Goal: Communication & Community: Participate in discussion

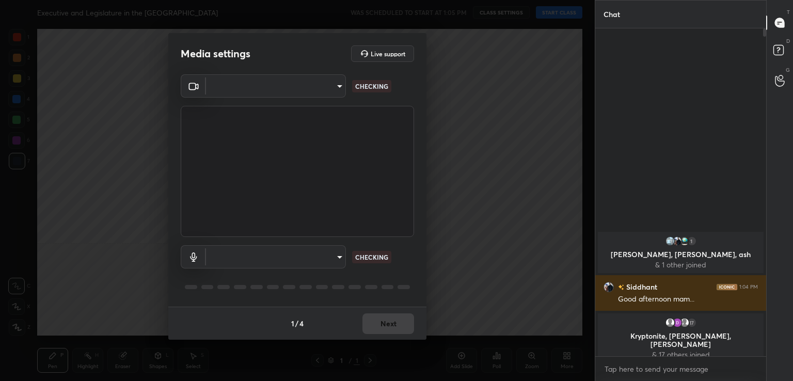
scroll to position [315, 554]
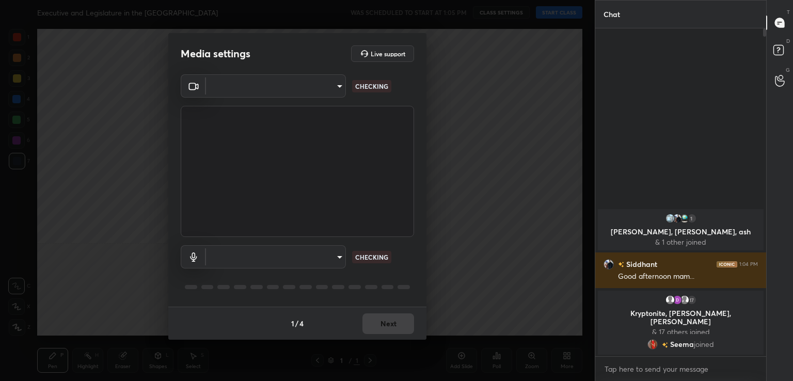
type input "acf1dc7775b110fc2855465bf6569a4ea8eb92ba364f5fc5367f907081c5159b"
type input "default"
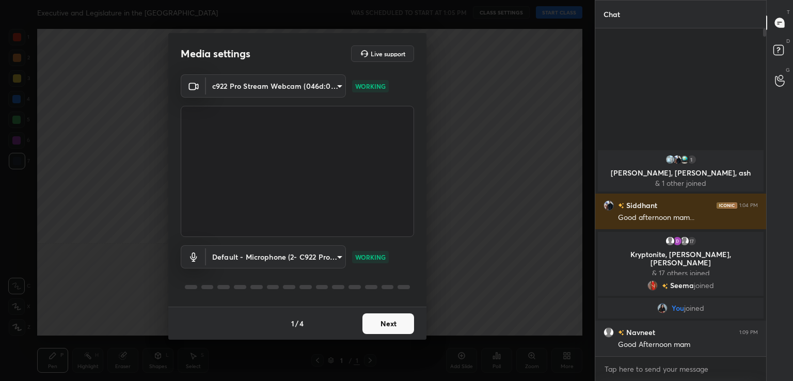
click at [386, 332] on button "Next" at bounding box center [389, 324] width 52 height 21
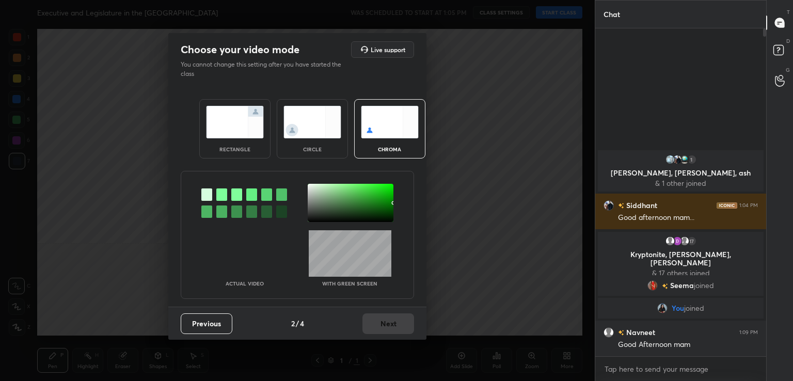
click at [219, 190] on div at bounding box center [221, 195] width 11 height 12
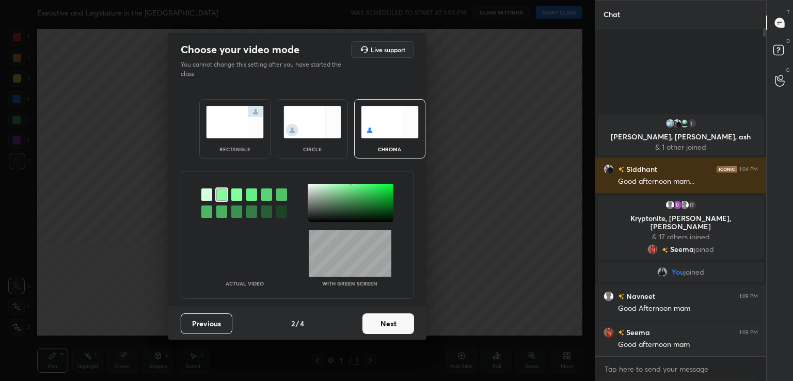
click at [315, 189] on div at bounding box center [351, 203] width 86 height 38
click at [395, 324] on button "Next" at bounding box center [389, 324] width 52 height 21
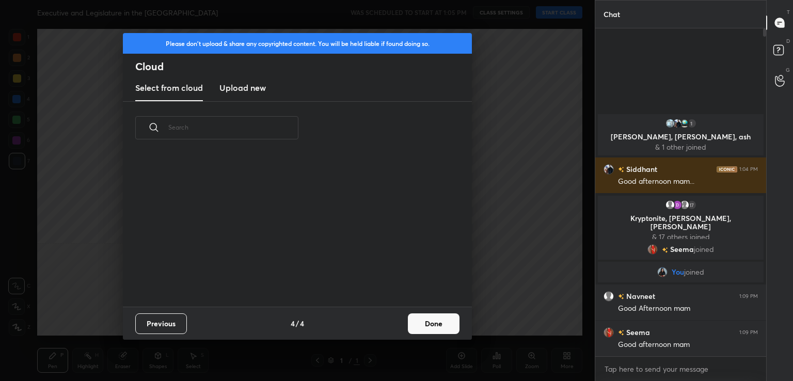
click at [395, 324] on div "Previous 4 / 4 Done" at bounding box center [297, 323] width 349 height 33
click at [424, 325] on button "Done" at bounding box center [434, 324] width 52 height 21
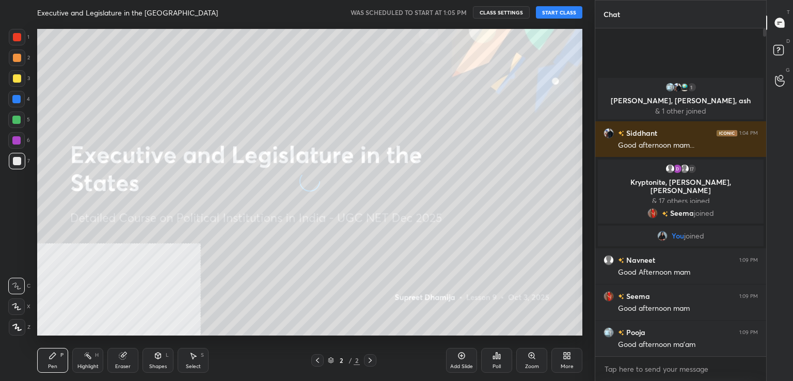
click at [570, 9] on button "START CLASS" at bounding box center [559, 12] width 46 height 12
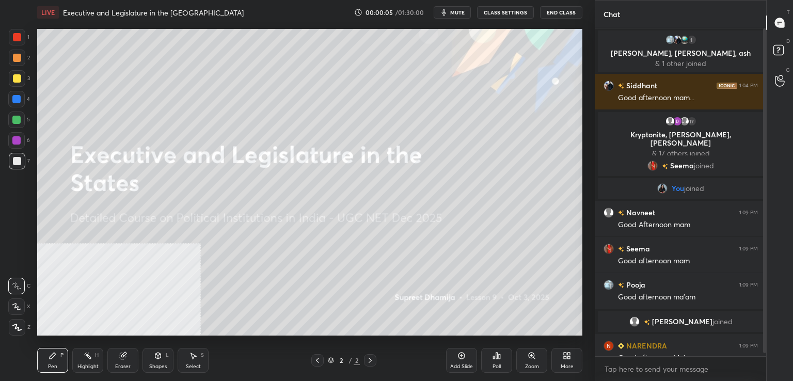
click at [572, 355] on div "More" at bounding box center [567, 360] width 31 height 25
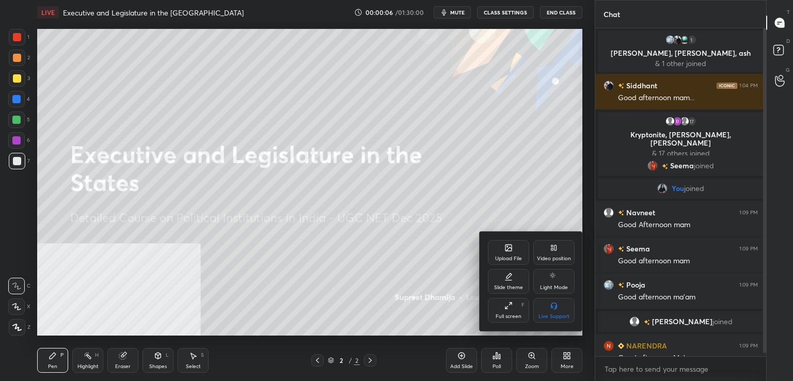
click at [557, 251] on icon at bounding box center [554, 248] width 8 height 8
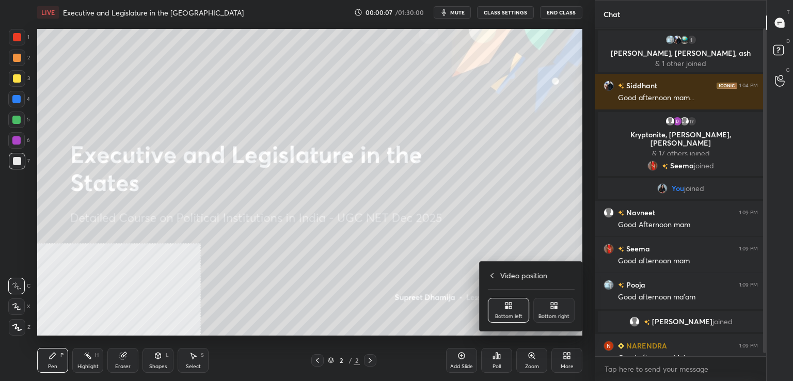
click at [557, 303] on icon at bounding box center [556, 304] width 3 height 3
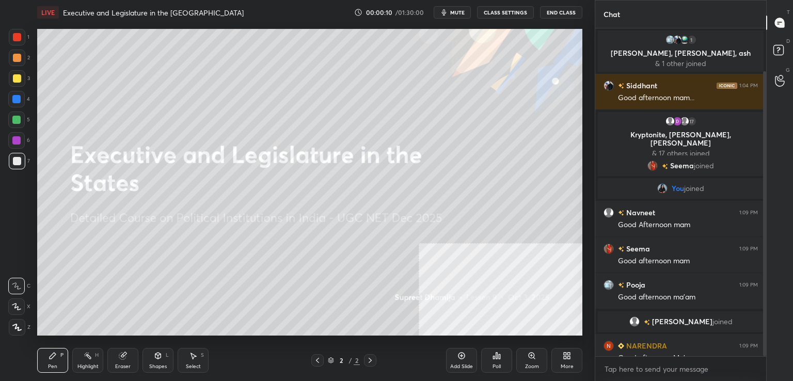
scroll to position [50, 0]
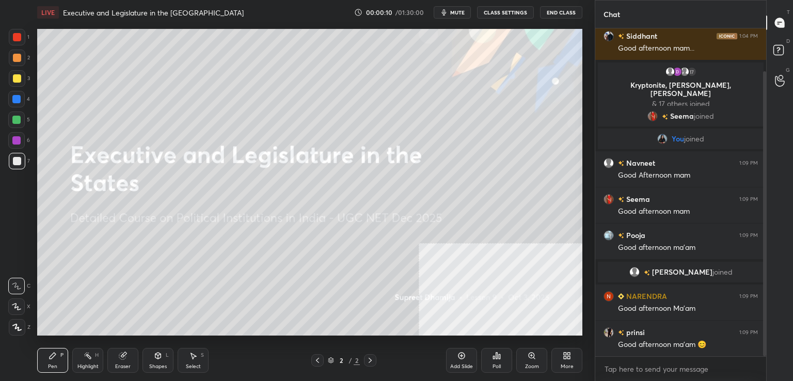
drag, startPoint x: 763, startPoint y: 267, endPoint x: 772, endPoint y: 335, distance: 68.8
click at [772, 335] on div "Chat 1 [PERSON_NAME], [PERSON_NAME], ash & 1 other joined [PERSON_NAME] 1:04 PM…" at bounding box center [694, 190] width 198 height 381
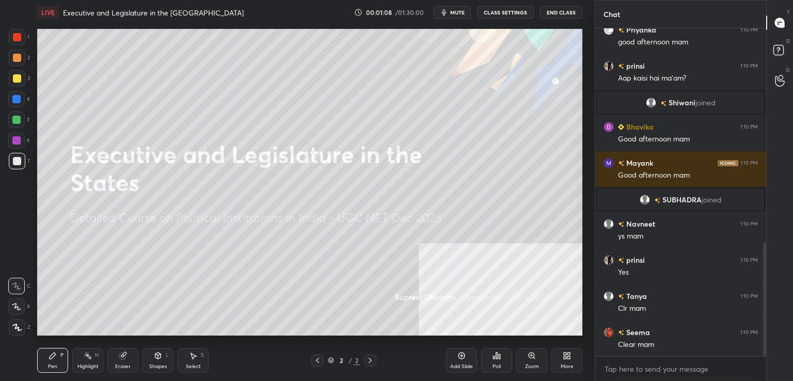
scroll to position [643, 0]
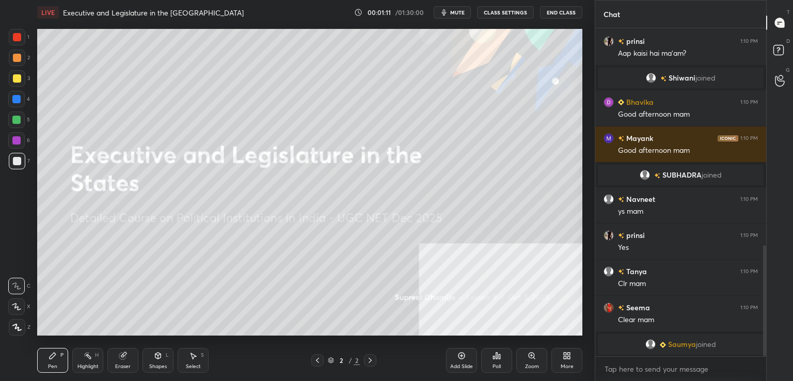
click at [20, 324] on icon at bounding box center [16, 327] width 9 height 7
click at [564, 354] on icon at bounding box center [567, 356] width 8 height 8
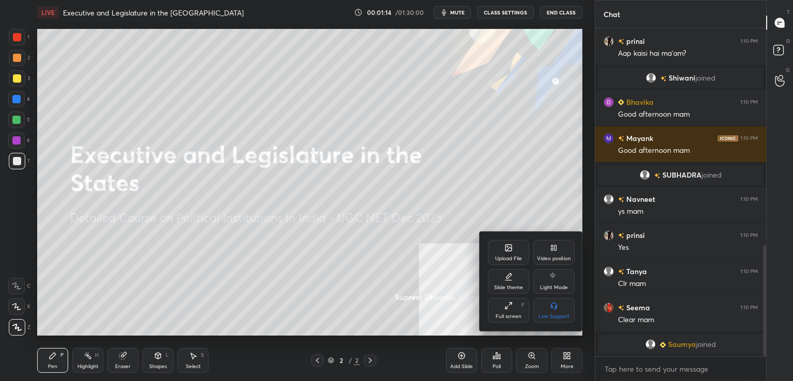
click at [515, 253] on div "Upload File" at bounding box center [508, 252] width 41 height 25
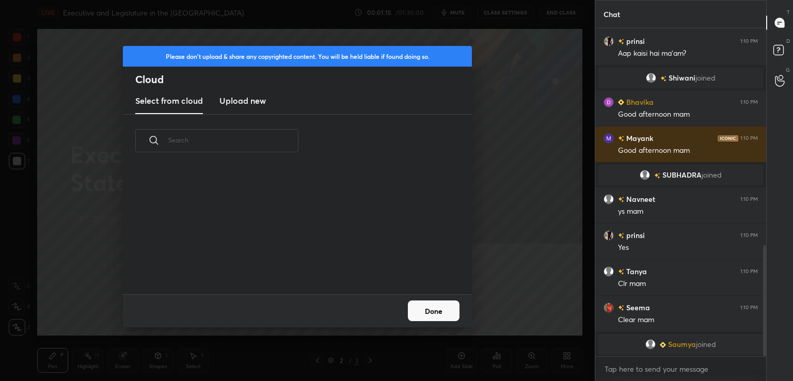
scroll to position [127, 332]
click at [247, 101] on h3 "Upload new" at bounding box center [243, 101] width 46 height 12
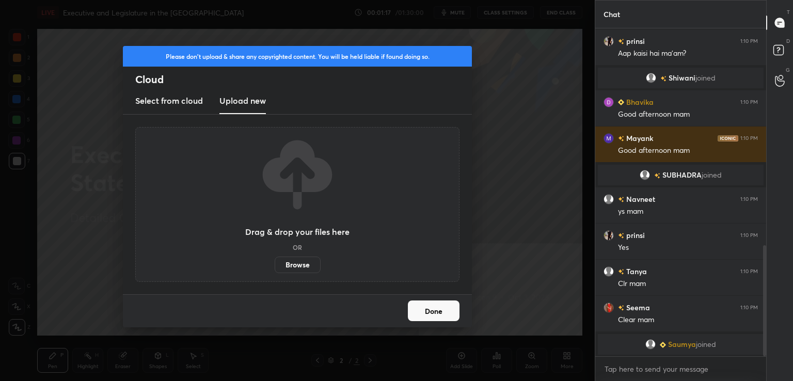
click at [299, 262] on label "Browse" at bounding box center [298, 265] width 46 height 17
click at [275, 262] on input "Browse" at bounding box center [275, 265] width 0 height 17
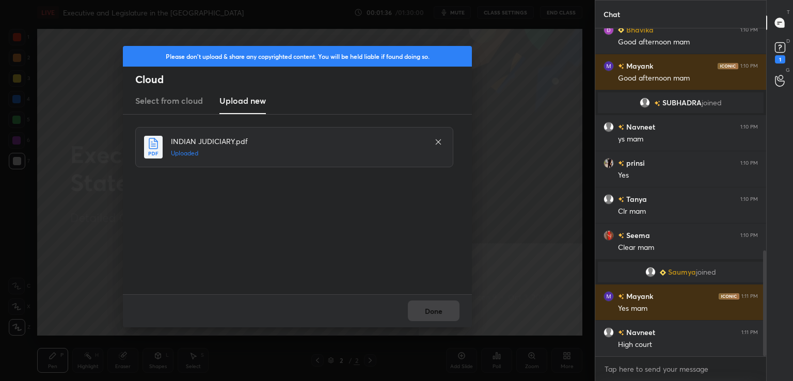
scroll to position [735, 0]
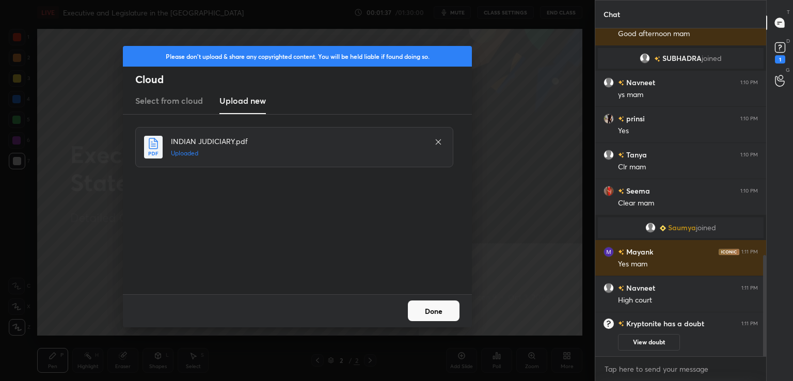
click at [438, 311] on button "Done" at bounding box center [434, 311] width 52 height 21
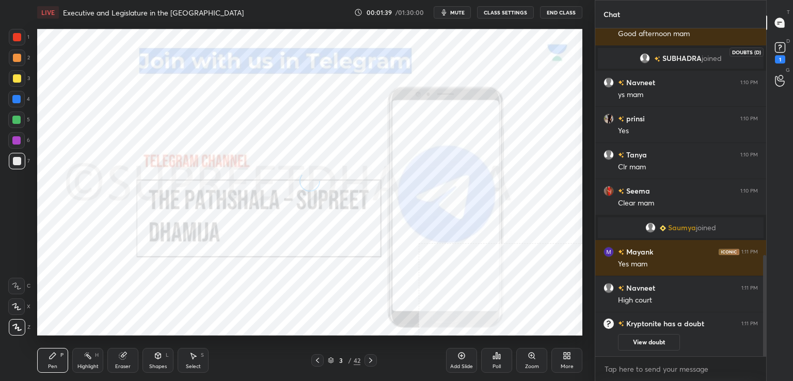
click at [786, 52] on icon at bounding box center [780, 47] width 15 height 15
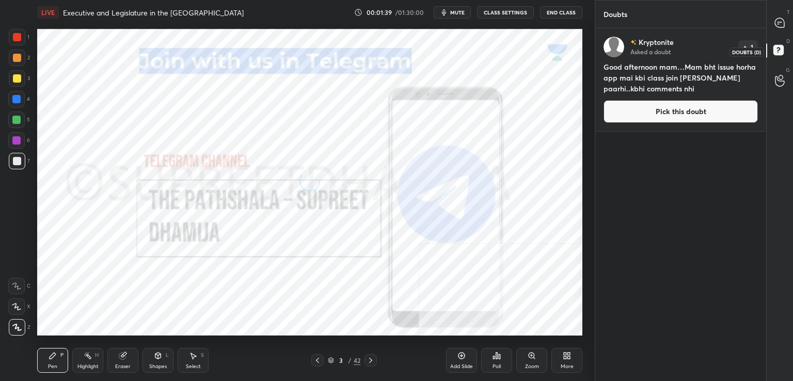
click at [785, 54] on icon at bounding box center [780, 51] width 19 height 19
click at [791, 28] on div "T Messages (T)" at bounding box center [780, 22] width 26 height 29
click at [788, 27] on div at bounding box center [780, 22] width 21 height 19
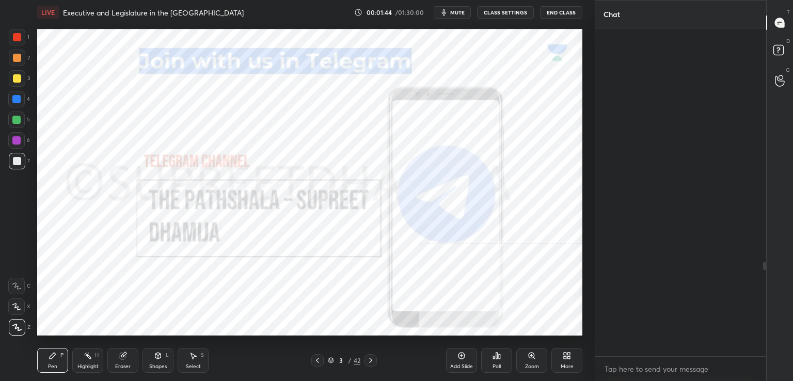
click at [786, 26] on div at bounding box center [780, 22] width 21 height 19
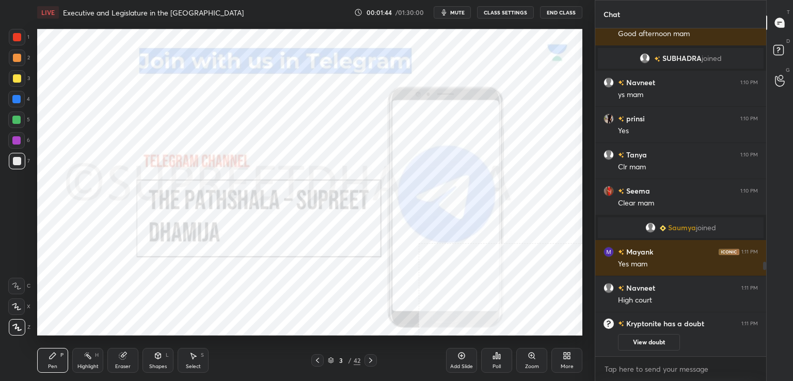
scroll to position [325, 168]
click at [779, 51] on rect at bounding box center [779, 50] width 10 height 10
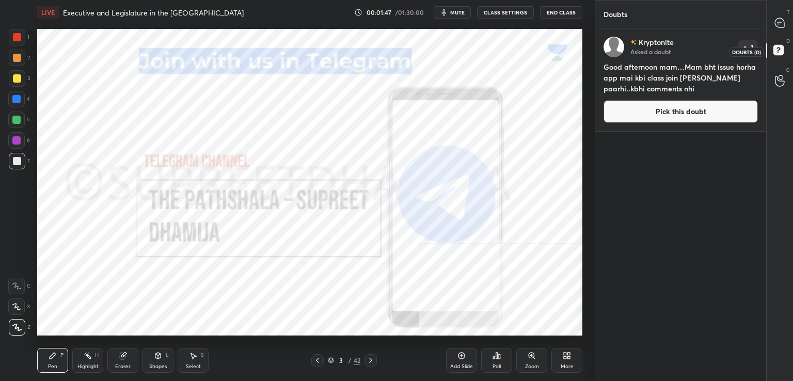
click at [783, 21] on icon at bounding box center [779, 22] width 9 height 9
type textarea "x"
click at [785, 23] on icon at bounding box center [780, 23] width 11 height 11
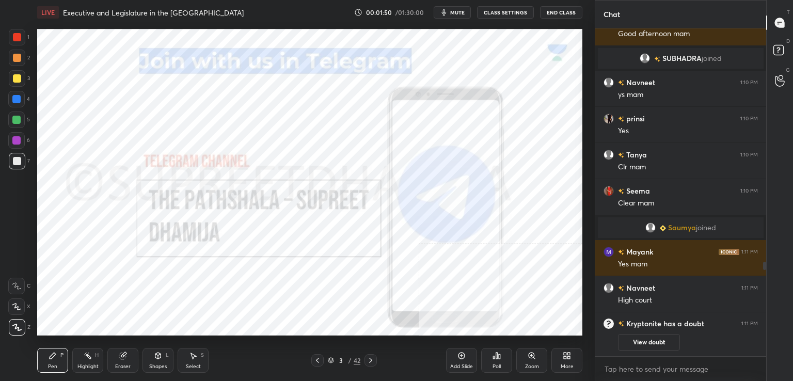
click at [333, 361] on icon at bounding box center [331, 362] width 5 height 2
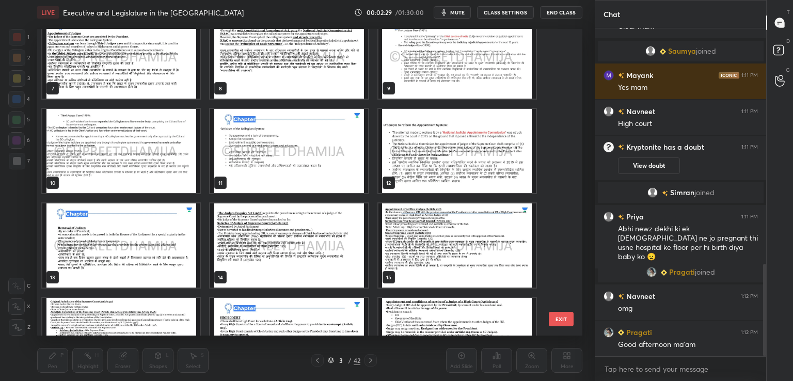
scroll to position [214, 0]
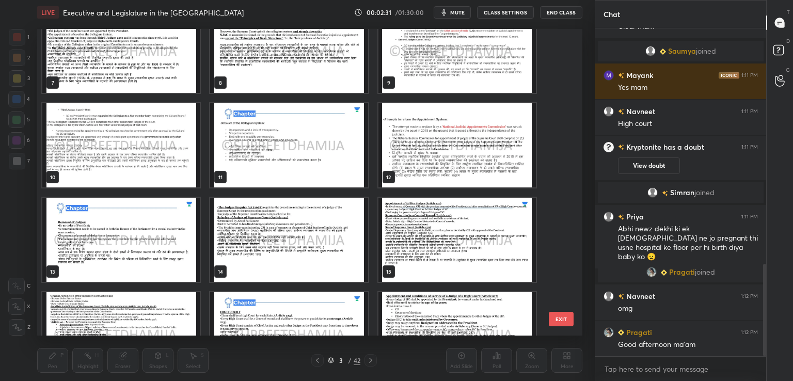
click at [124, 261] on img "grid" at bounding box center [121, 240] width 158 height 84
click at [128, 259] on img "grid" at bounding box center [121, 240] width 158 height 84
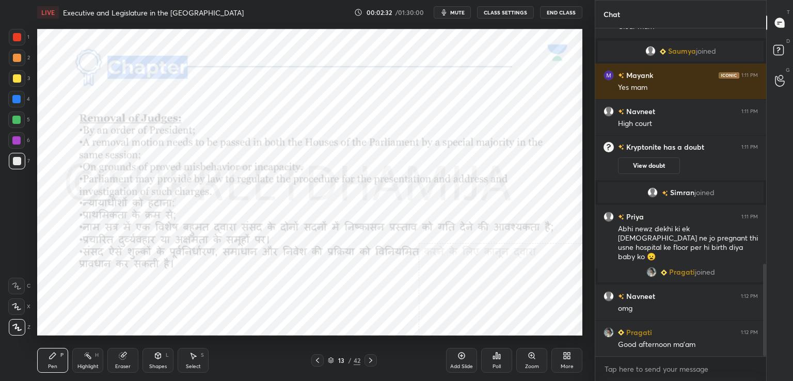
click at [369, 361] on icon at bounding box center [371, 360] width 8 height 8
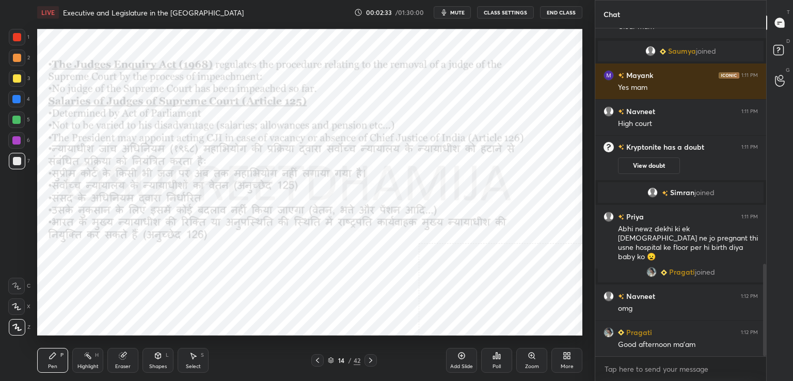
click at [369, 357] on icon at bounding box center [371, 360] width 8 height 8
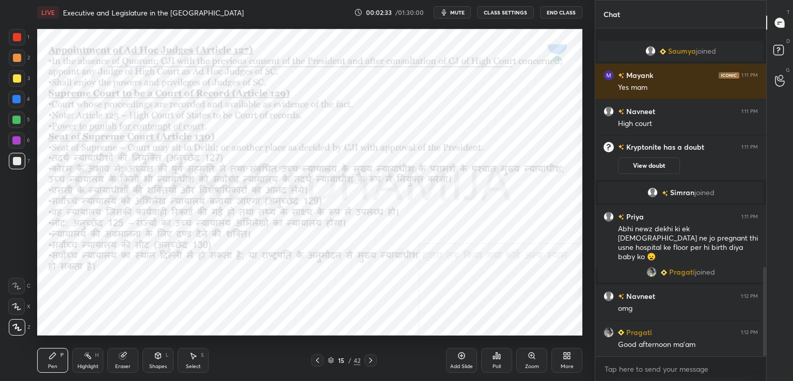
scroll to position [875, 0]
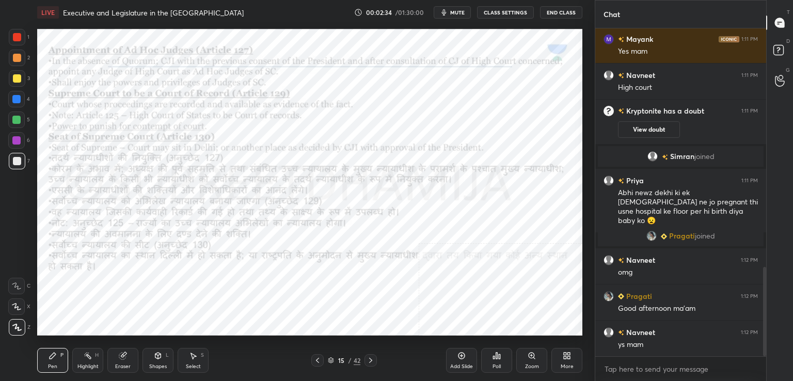
click at [370, 356] on div at bounding box center [371, 360] width 12 height 12
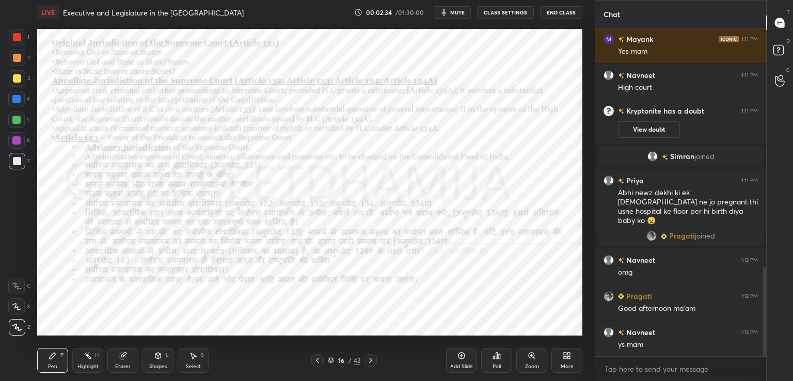
click at [372, 355] on div at bounding box center [371, 360] width 12 height 12
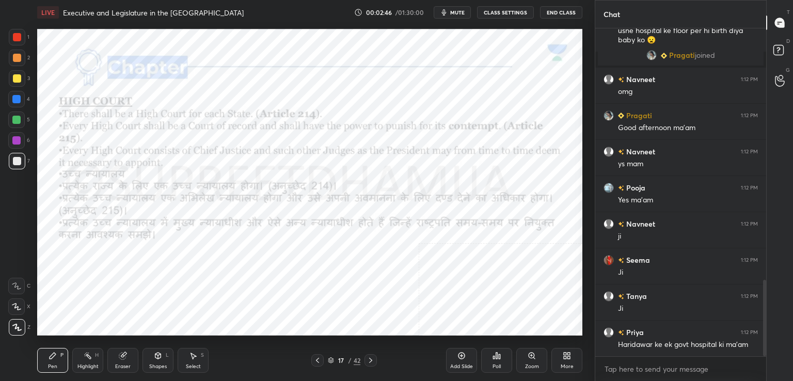
scroll to position [1081, 0]
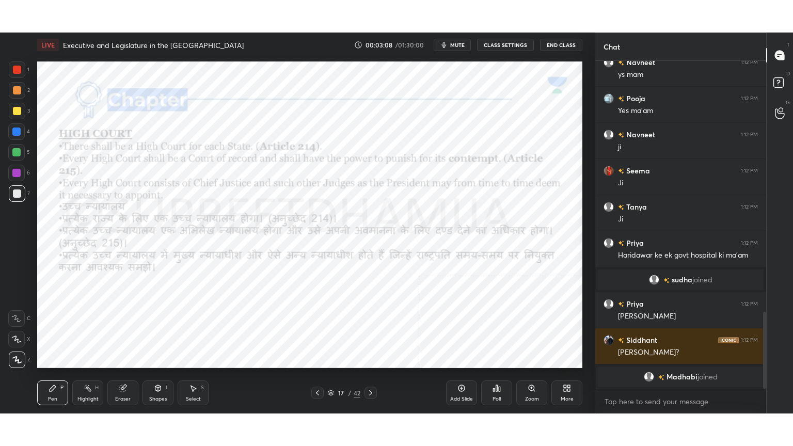
scroll to position [1080, 0]
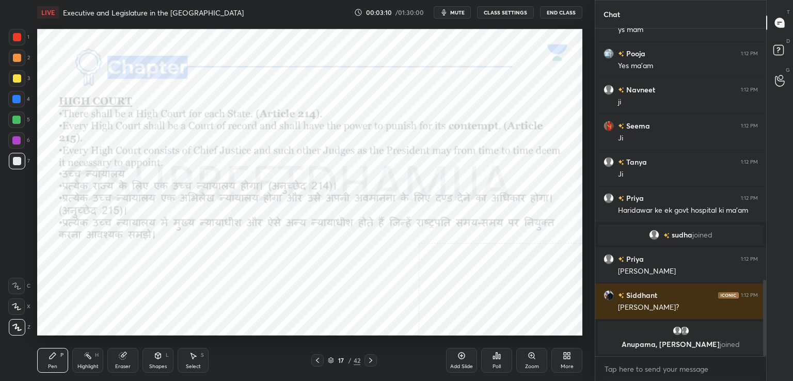
click at [557, 360] on div "More" at bounding box center [567, 360] width 31 height 25
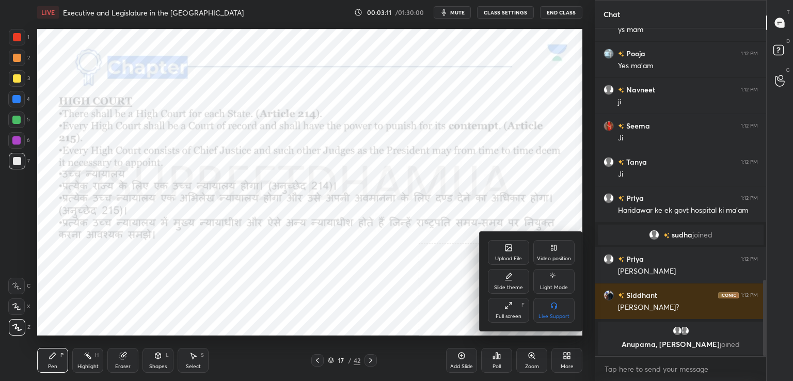
click at [508, 313] on div "Full screen F" at bounding box center [508, 310] width 41 height 25
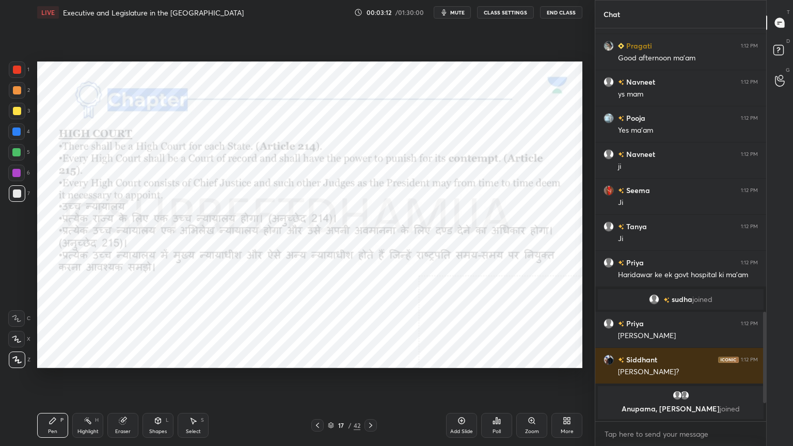
scroll to position [1015, 0]
click at [11, 69] on div at bounding box center [17, 69] width 17 height 17
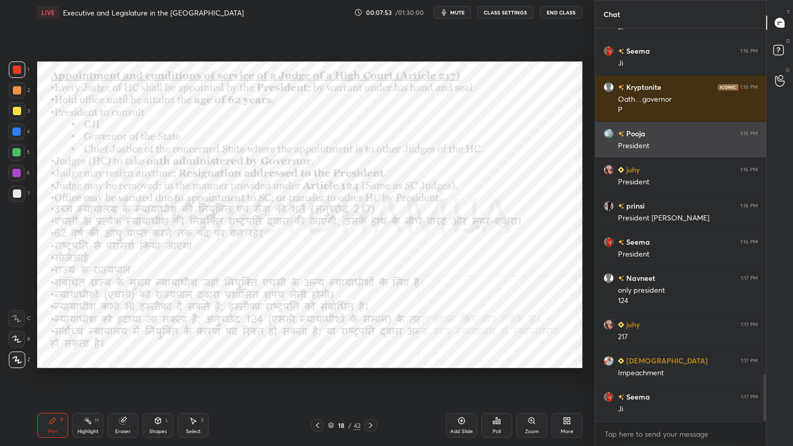
scroll to position [2922, 0]
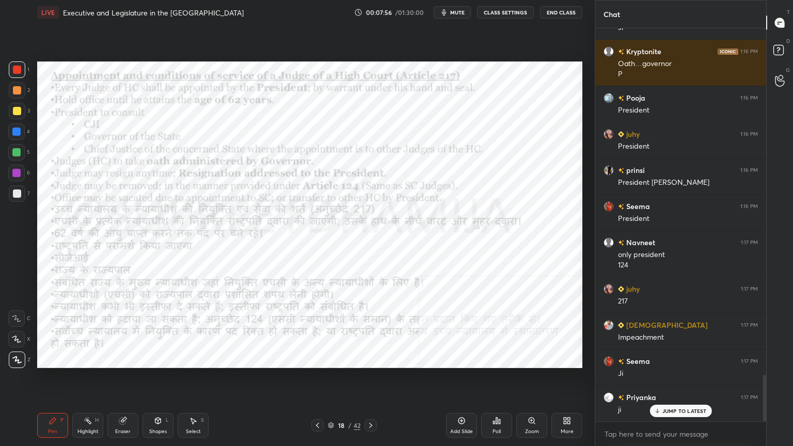
click at [377, 381] on div "18 / 42" at bounding box center [344, 425] width 205 height 12
click at [367, 381] on icon at bounding box center [371, 426] width 8 height 8
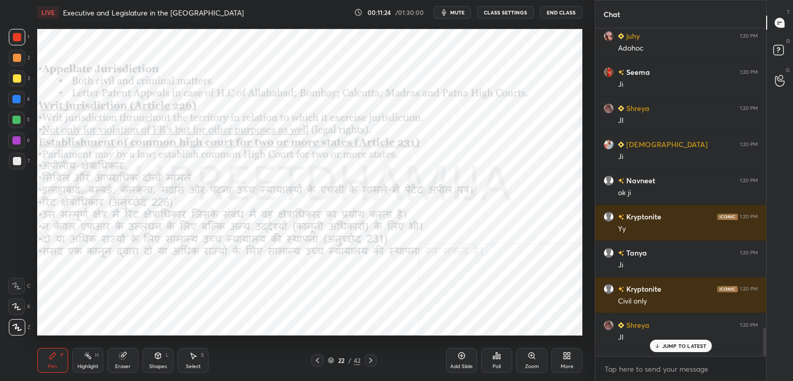
scroll to position [51342, 51104]
type textarea "x"
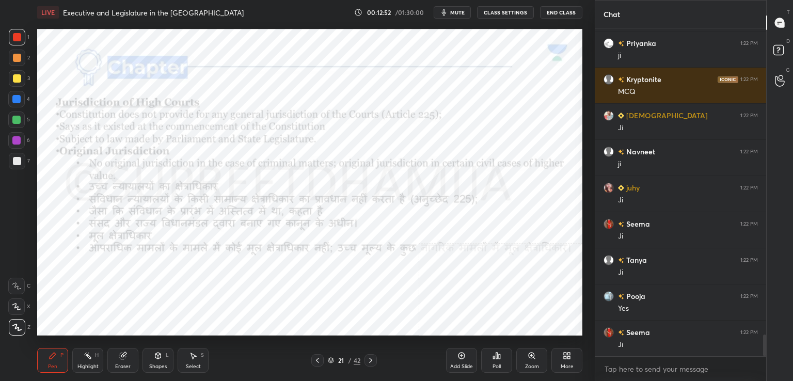
scroll to position [4618, 0]
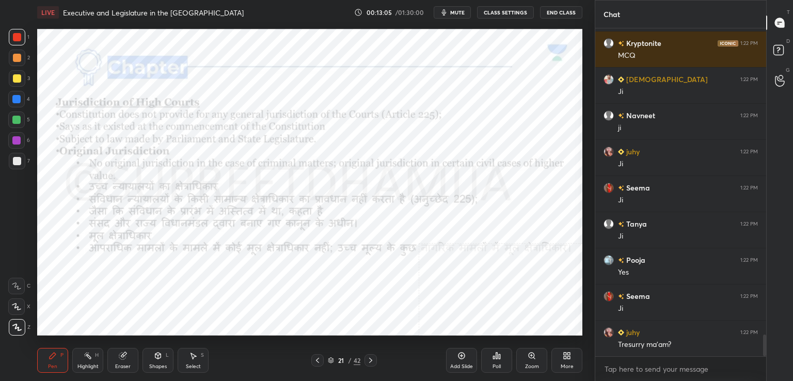
click at [371, 365] on div at bounding box center [371, 360] width 12 height 12
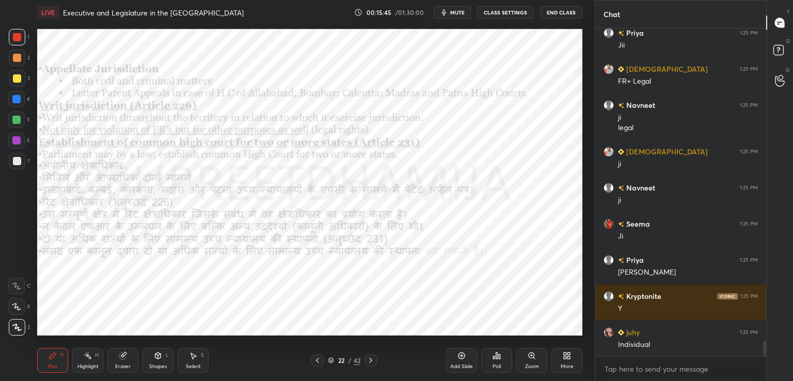
scroll to position [6691, 0]
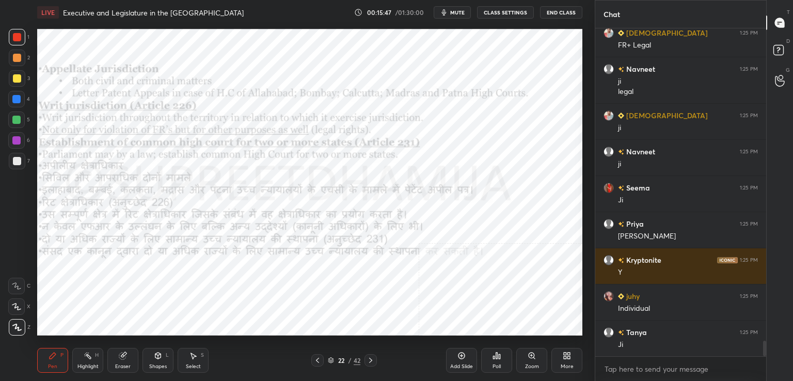
click at [118, 350] on div "Eraser" at bounding box center [122, 360] width 31 height 25
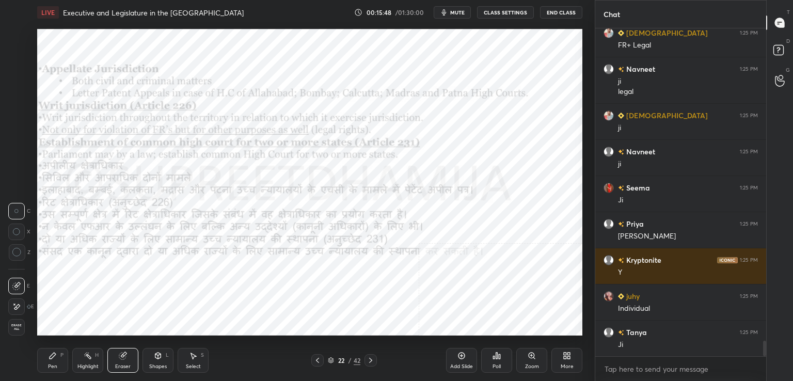
click at [20, 325] on span "Erase all" at bounding box center [16, 327] width 15 height 7
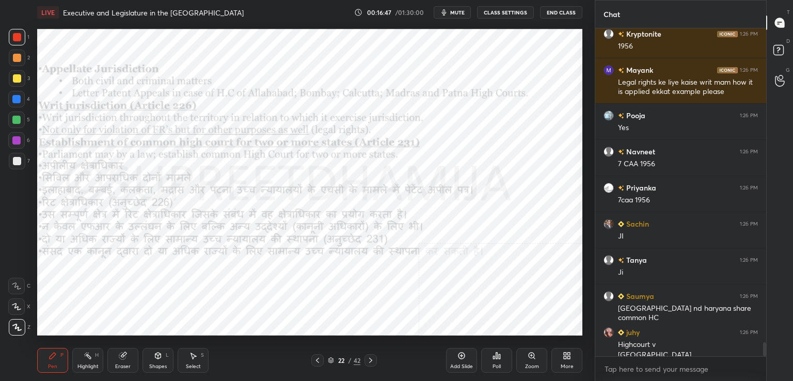
scroll to position [7408, 0]
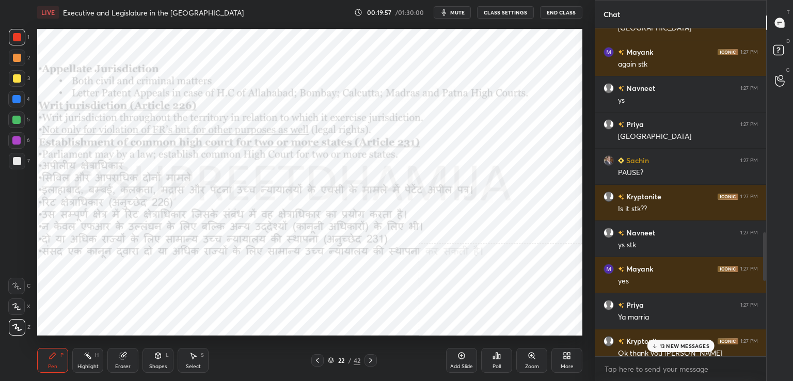
scroll to position [1385, 0]
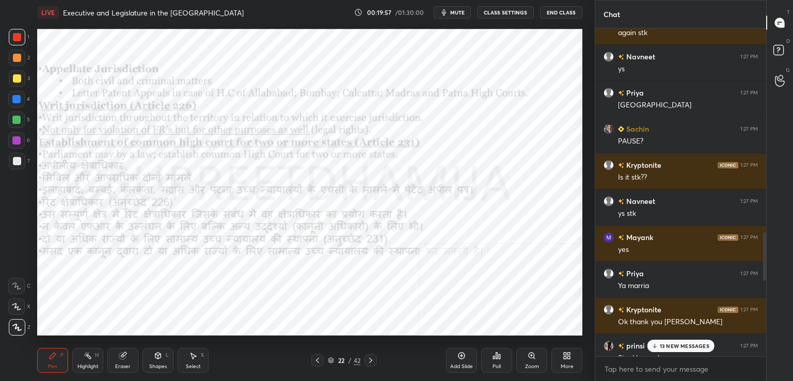
drag, startPoint x: 764, startPoint y: 332, endPoint x: 757, endPoint y: 344, distance: 14.1
click at [757, 344] on div "Kryptonite 1:27 PM Guwahati Calcutta Bombay Mayank 1:27 PM again stk Navneet 1:…" at bounding box center [681, 192] width 171 height 328
click at [686, 347] on p "13 NEW MESSAGES" at bounding box center [685, 346] width 50 height 6
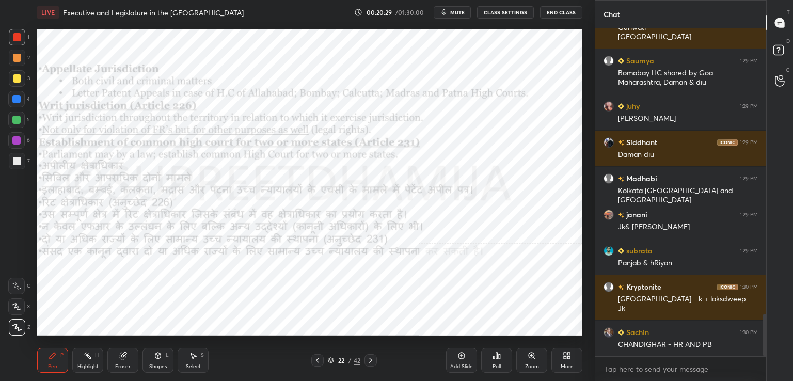
scroll to position [2258, 0]
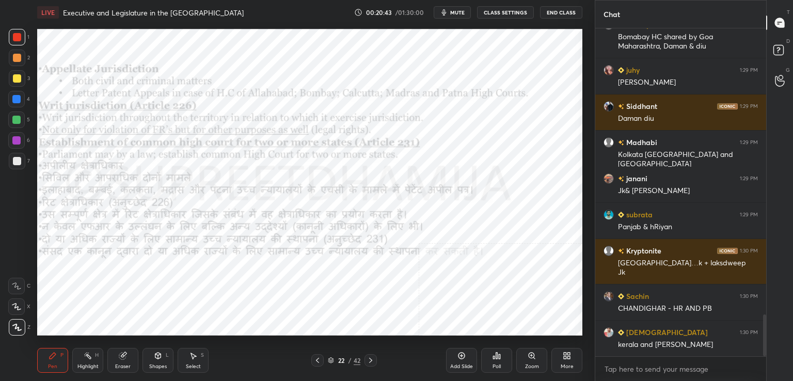
click at [463, 363] on div "Add Slide" at bounding box center [461, 360] width 31 height 25
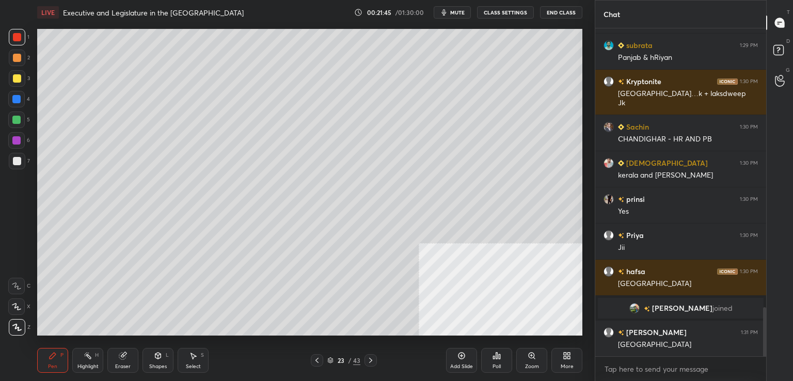
scroll to position [1908, 0]
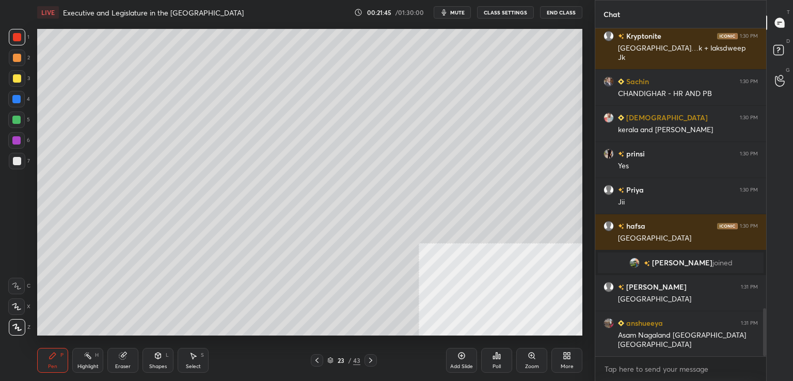
click at [126, 355] on icon at bounding box center [124, 354] width 6 height 5
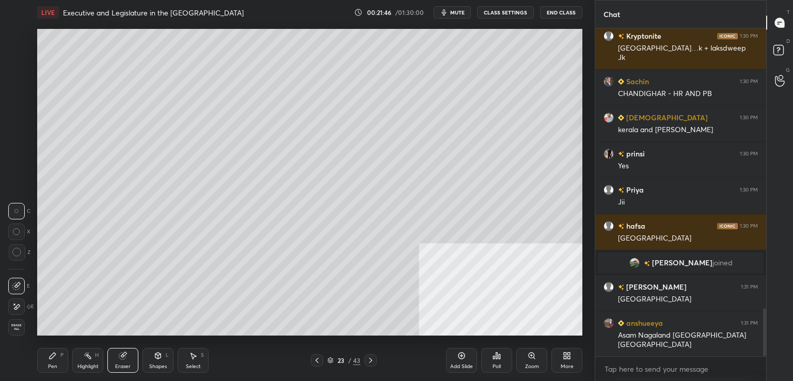
click at [14, 324] on span "Erase all" at bounding box center [16, 327] width 15 height 7
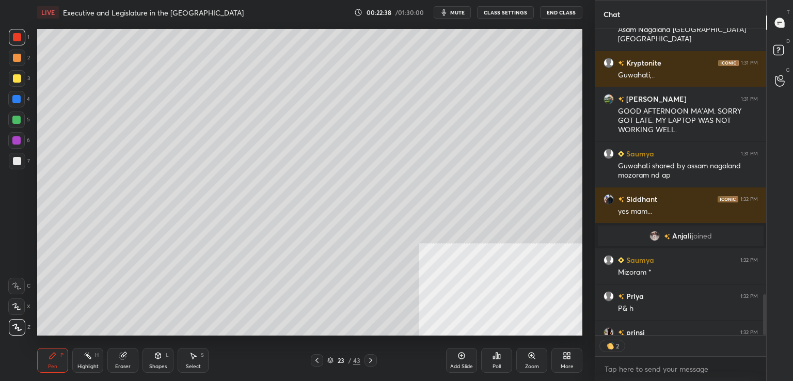
scroll to position [2199, 0]
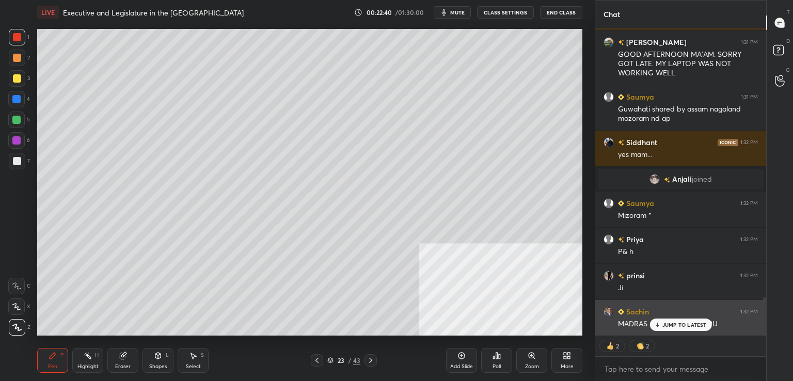
click at [618, 322] on div "MADRAS AND PUNDUCHARU" at bounding box center [688, 324] width 140 height 10
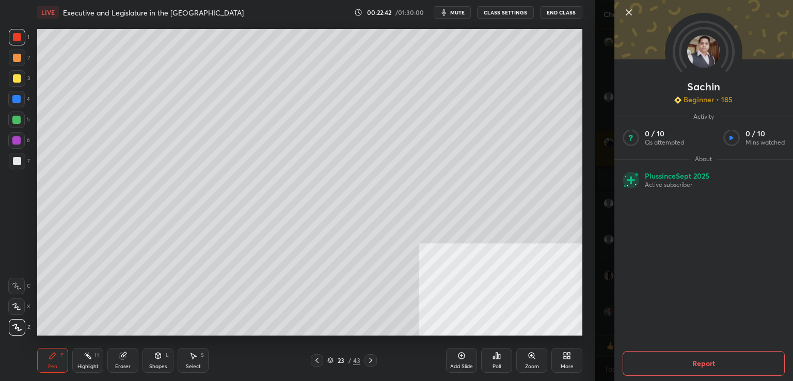
click at [634, 17] on icon at bounding box center [629, 12] width 12 height 12
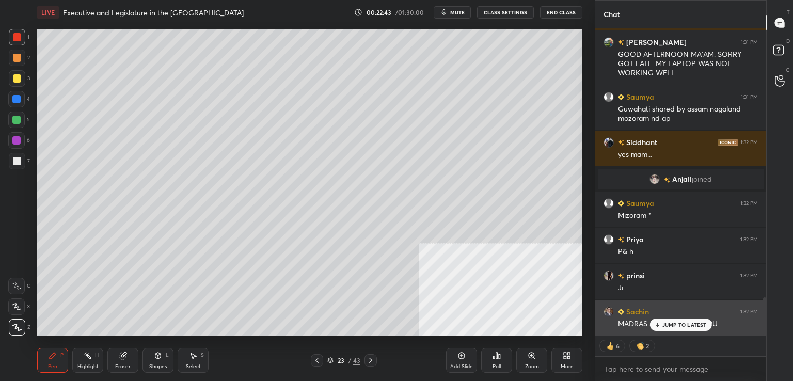
click at [668, 323] on p "JUMP TO LATEST" at bounding box center [685, 325] width 44 height 6
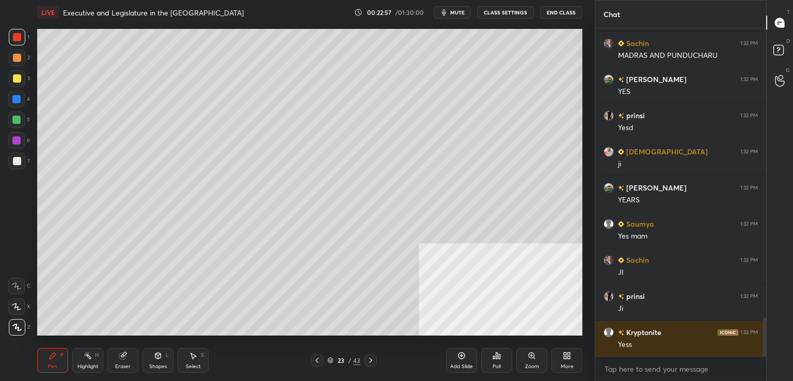
scroll to position [2503, 0]
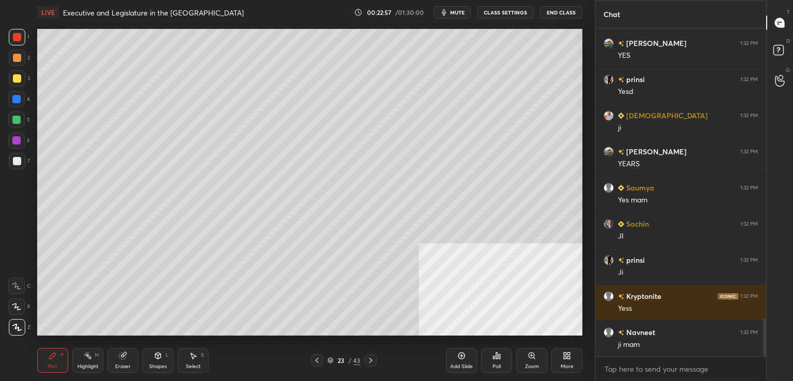
click at [127, 364] on div "Eraser" at bounding box center [122, 366] width 15 height 5
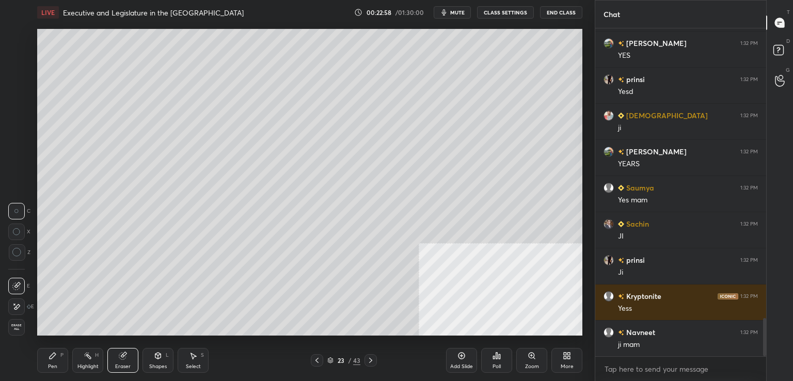
click at [17, 327] on span "Erase all" at bounding box center [16, 327] width 15 height 7
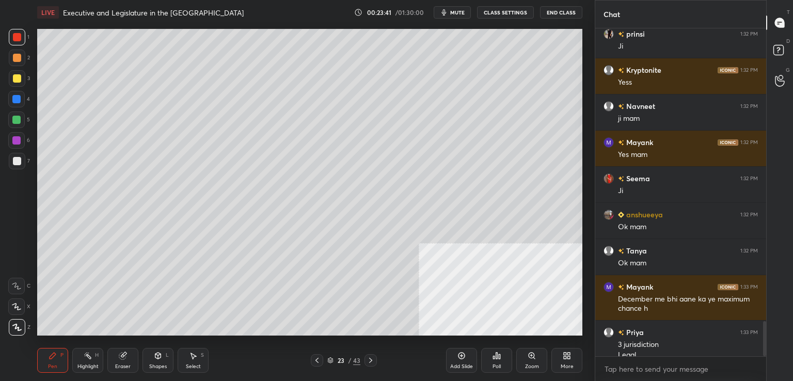
scroll to position [2740, 0]
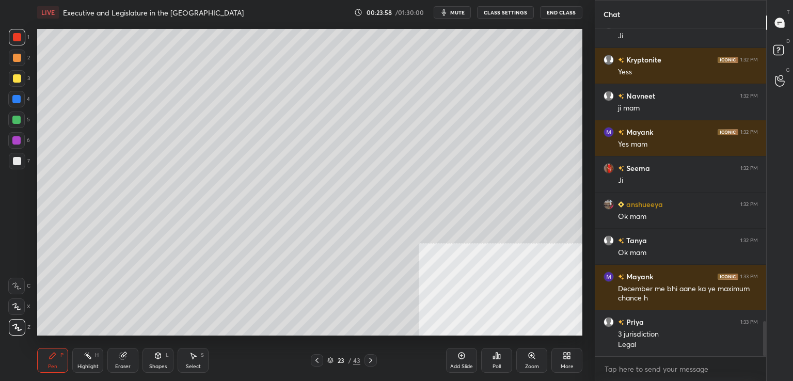
click at [126, 356] on icon at bounding box center [123, 356] width 8 height 8
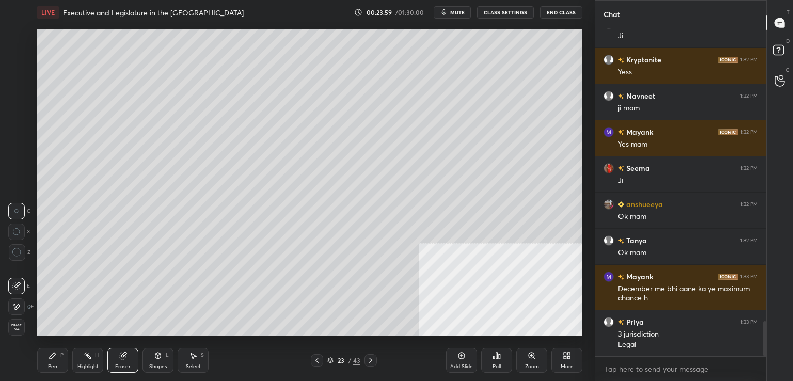
click at [20, 327] on span "Erase all" at bounding box center [16, 327] width 15 height 7
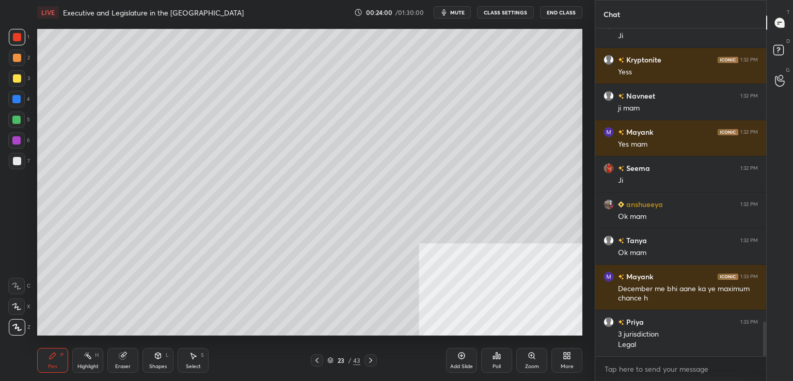
scroll to position [2776, 0]
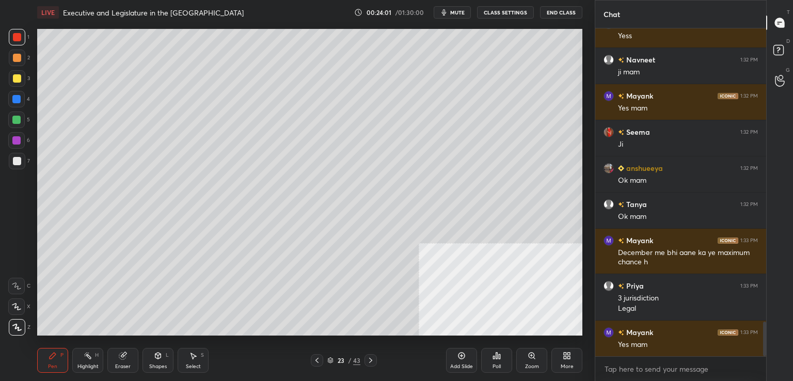
click at [316, 363] on icon at bounding box center [317, 360] width 8 height 8
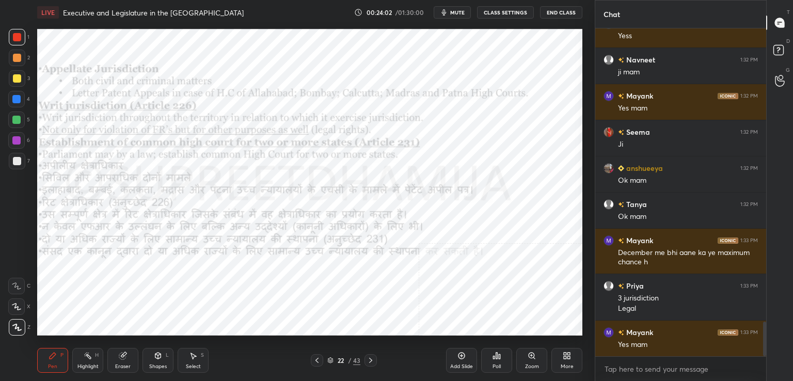
click at [372, 360] on icon at bounding box center [371, 360] width 8 height 8
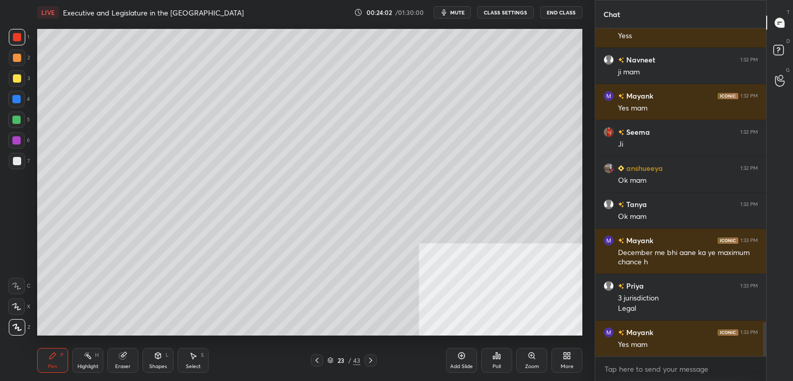
scroll to position [2812, 0]
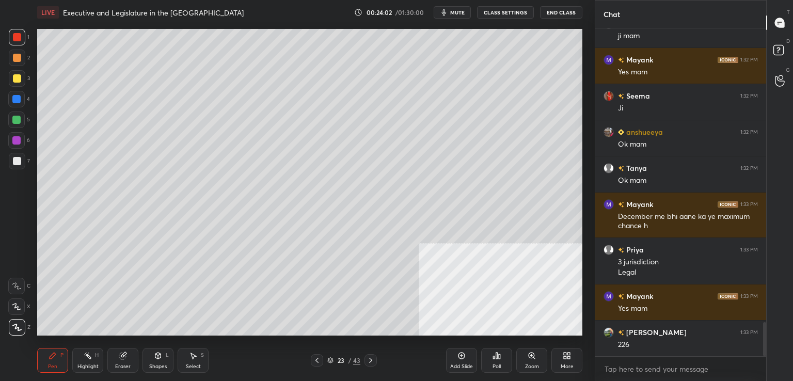
click at [372, 359] on icon at bounding box center [371, 360] width 8 height 8
click at [374, 358] on icon at bounding box center [371, 360] width 8 height 8
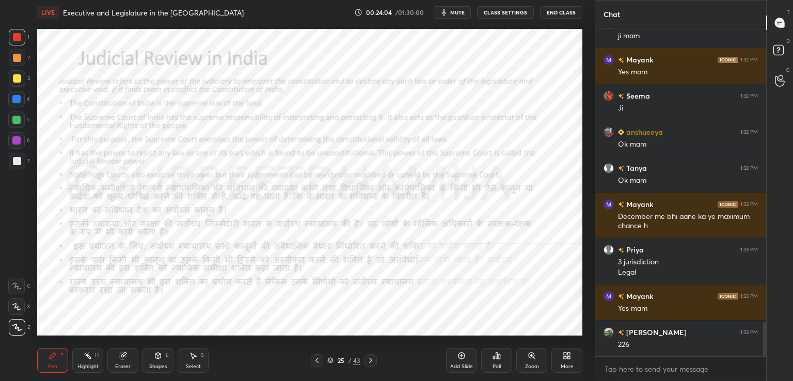
click at [321, 360] on icon at bounding box center [317, 360] width 8 height 8
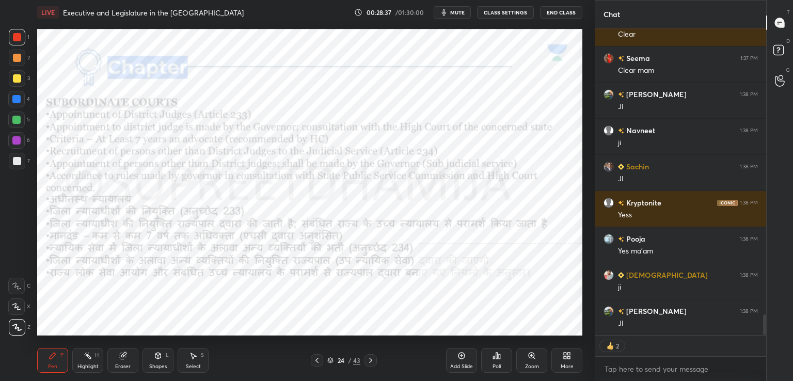
scroll to position [4302, 0]
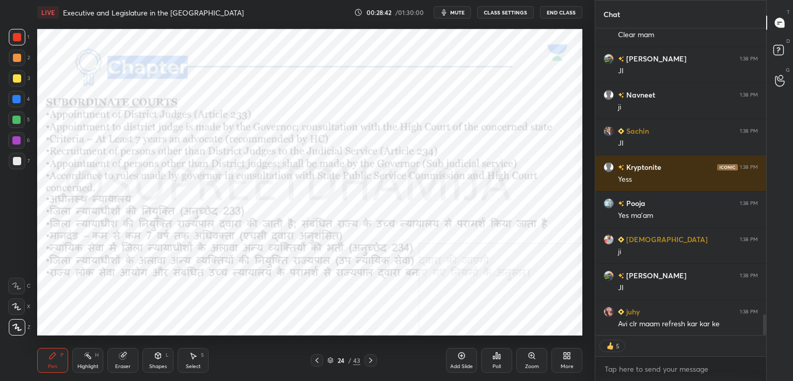
click at [372, 361] on icon at bounding box center [370, 360] width 3 height 5
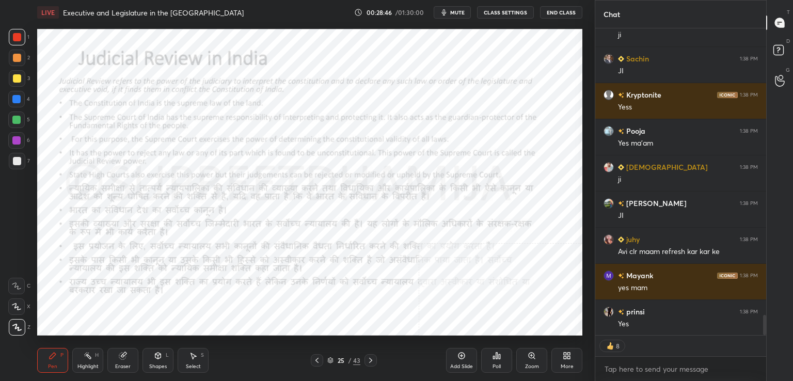
scroll to position [4411, 0]
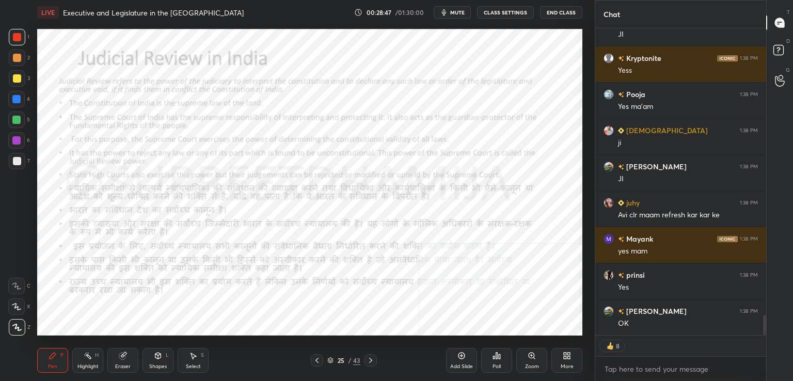
click at [570, 361] on div "More" at bounding box center [567, 360] width 31 height 25
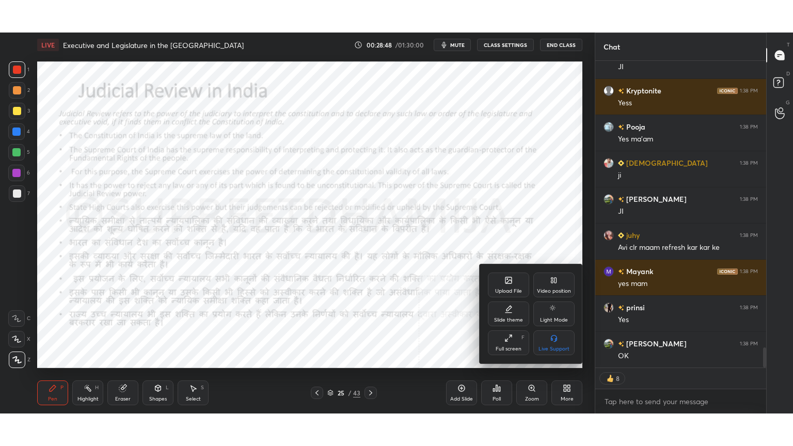
scroll to position [4447, 0]
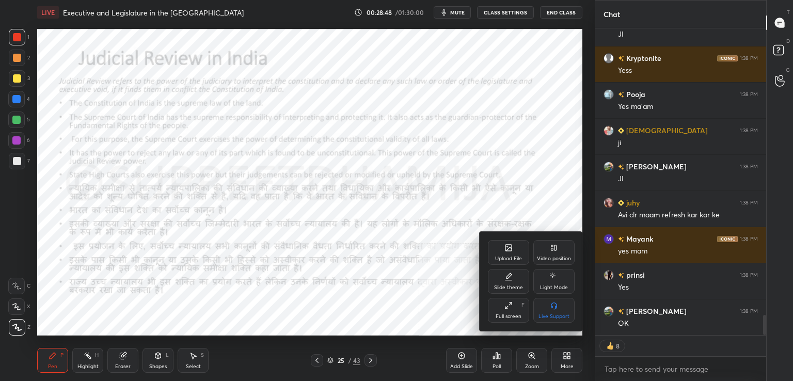
click at [507, 308] on icon at bounding box center [509, 306] width 8 height 8
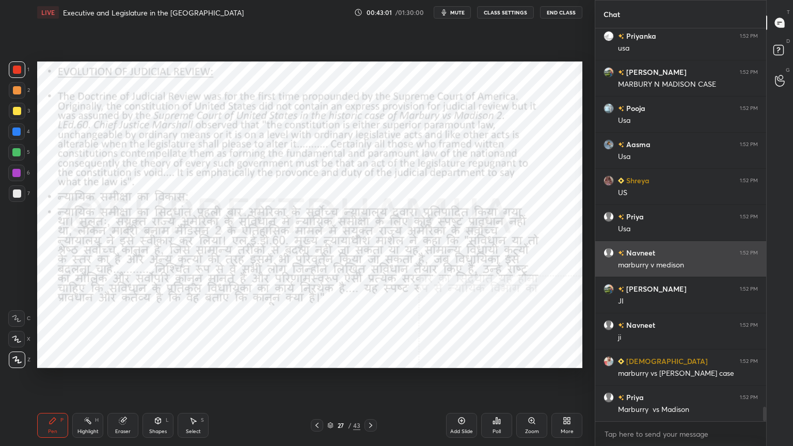
scroll to position [10294, 0]
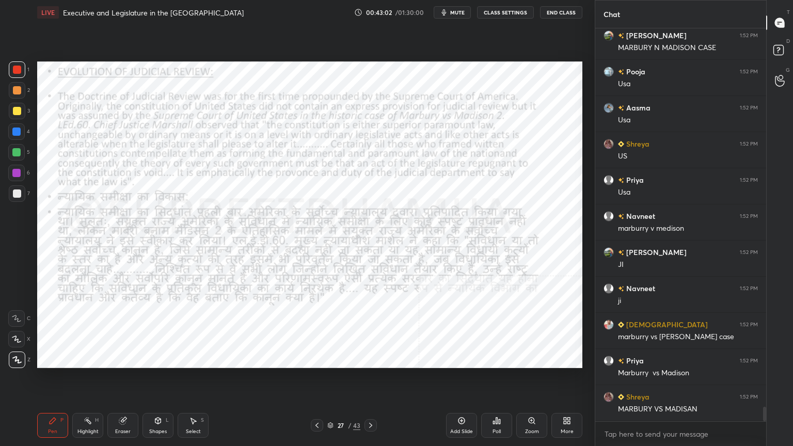
click at [125, 381] on icon at bounding box center [123, 421] width 8 height 8
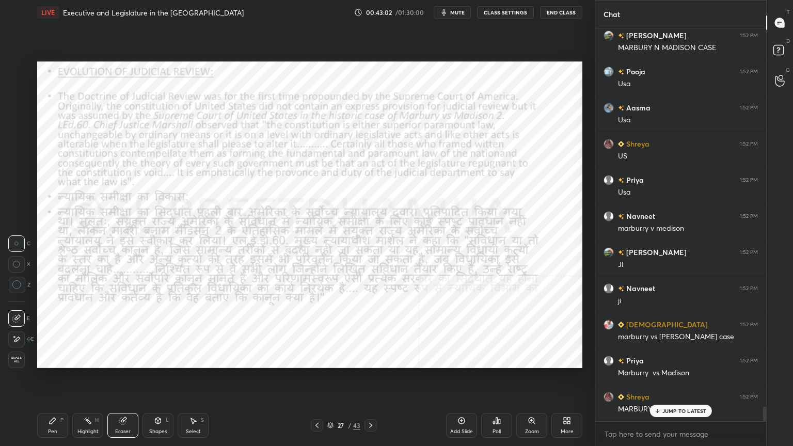
scroll to position [10330, 0]
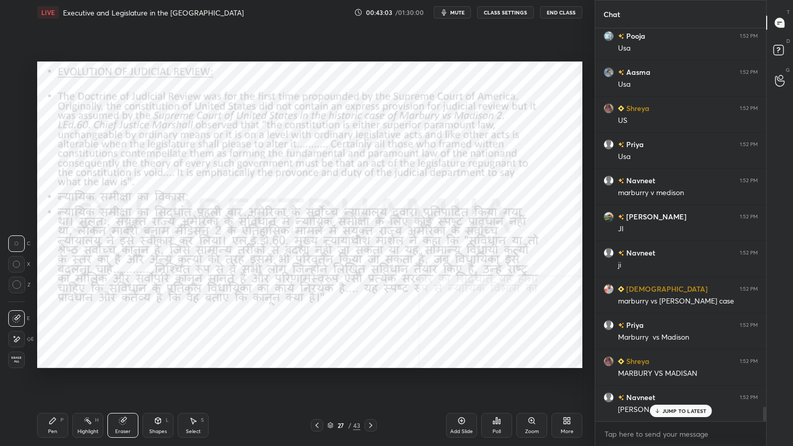
click at [18, 287] on icon at bounding box center [16, 285] width 9 height 9
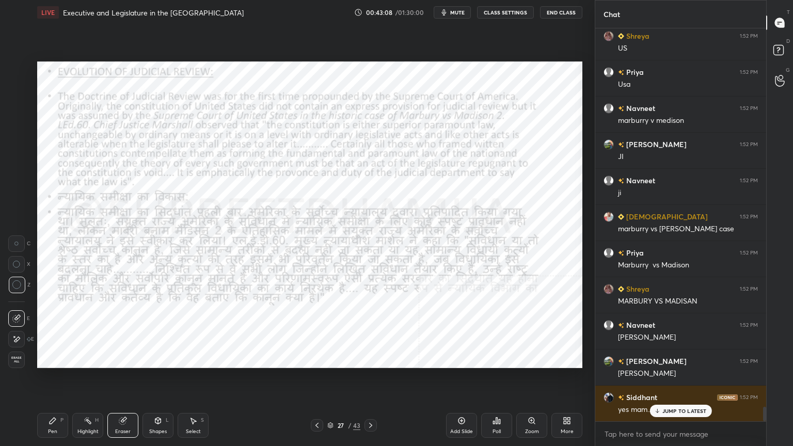
scroll to position [10439, 0]
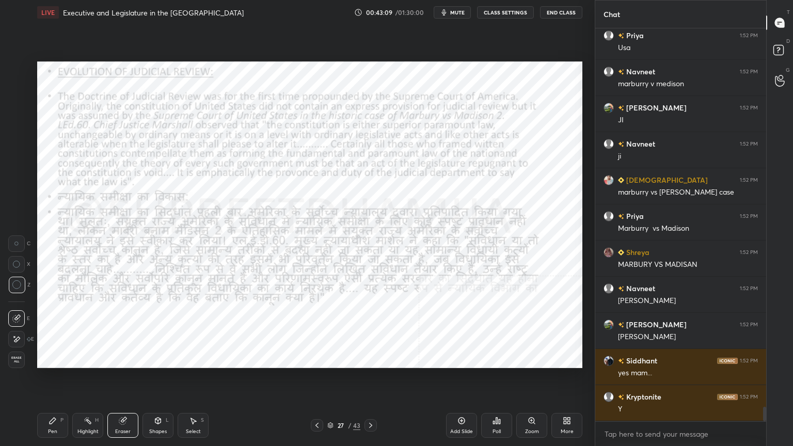
click at [45, 381] on div "Pen P" at bounding box center [52, 425] width 31 height 25
click at [18, 345] on div at bounding box center [16, 339] width 17 height 17
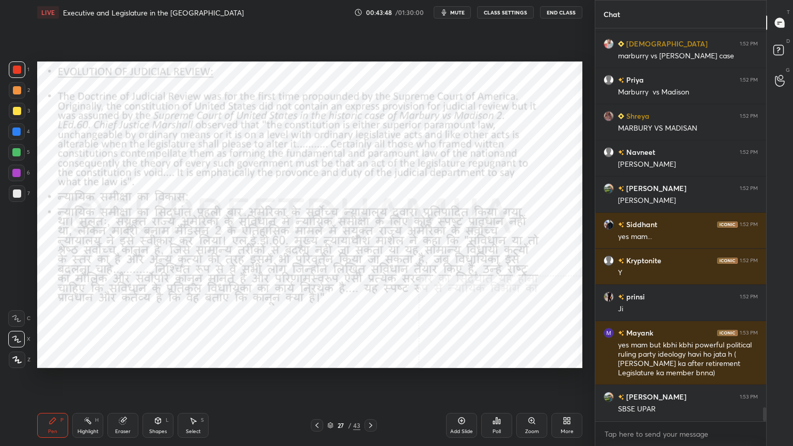
scroll to position [10611, 0]
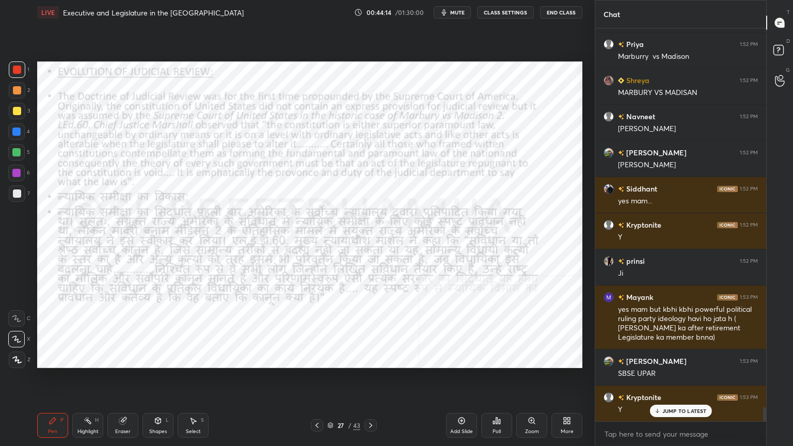
click at [117, 381] on div "Eraser" at bounding box center [122, 425] width 31 height 25
click at [16, 359] on span "Erase all" at bounding box center [16, 359] width 15 height 7
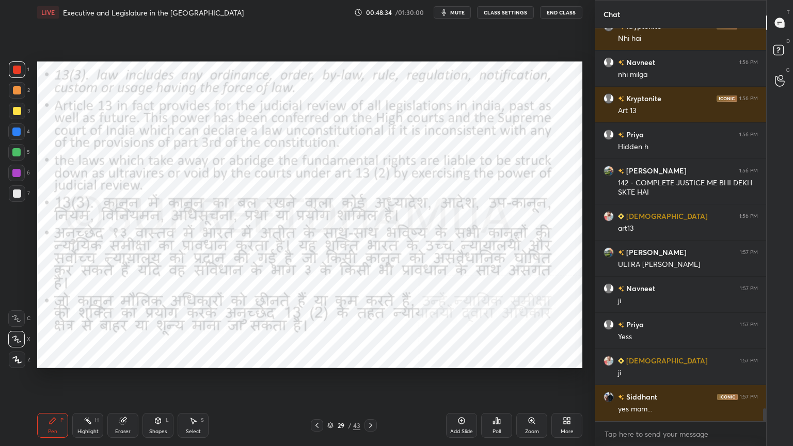
scroll to position [11824, 0]
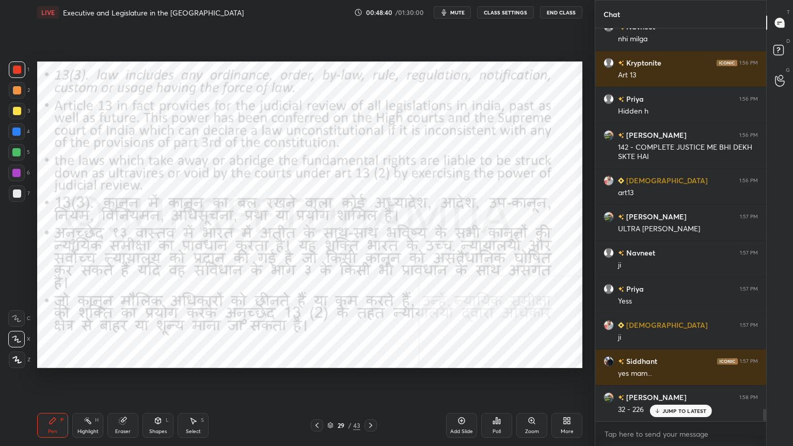
click at [376, 381] on div at bounding box center [371, 425] width 12 height 12
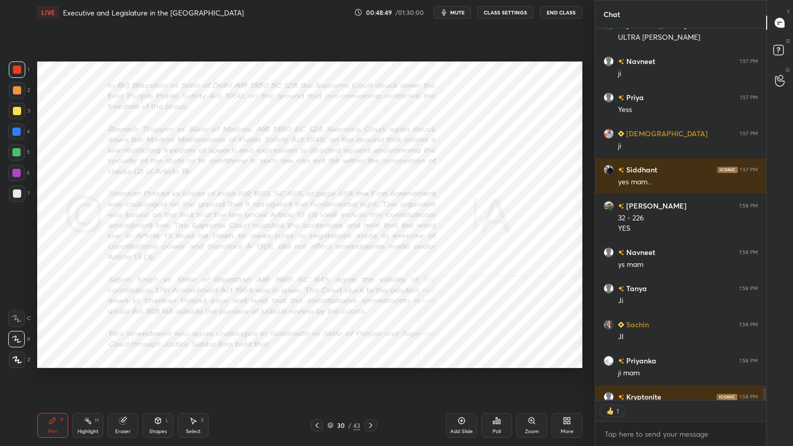
scroll to position [3, 3]
click at [368, 381] on icon at bounding box center [371, 426] width 8 height 8
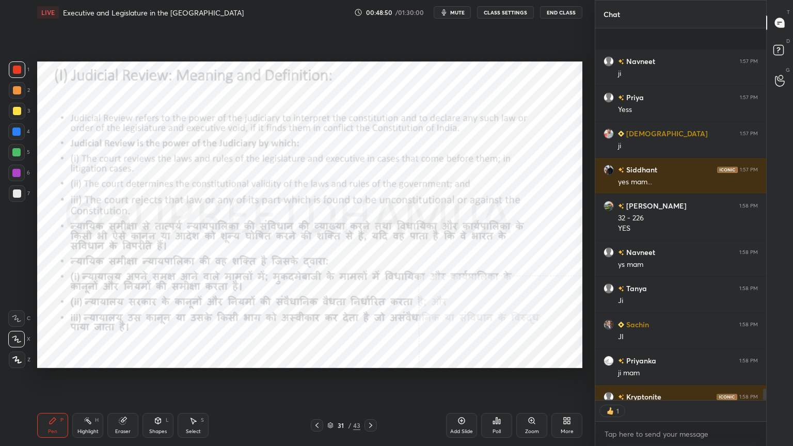
scroll to position [12072, 0]
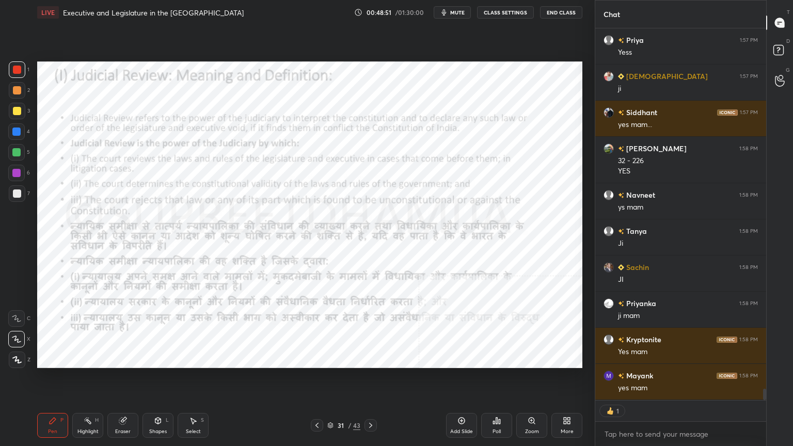
click at [318, 381] on icon at bounding box center [317, 426] width 8 height 8
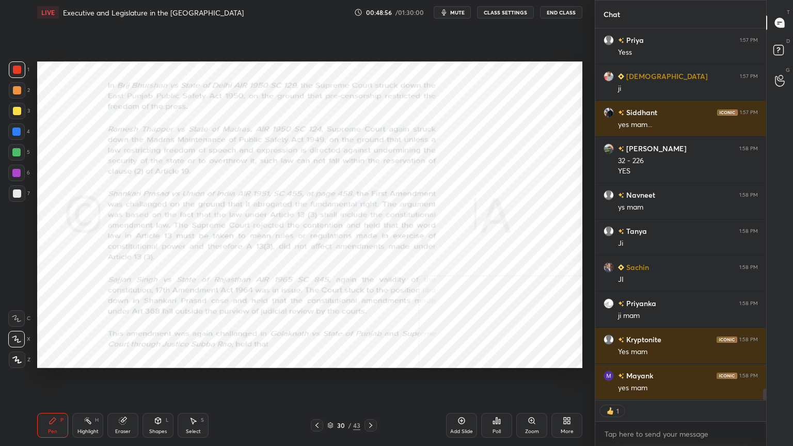
click at [512, 381] on div "Poll" at bounding box center [496, 425] width 31 height 25
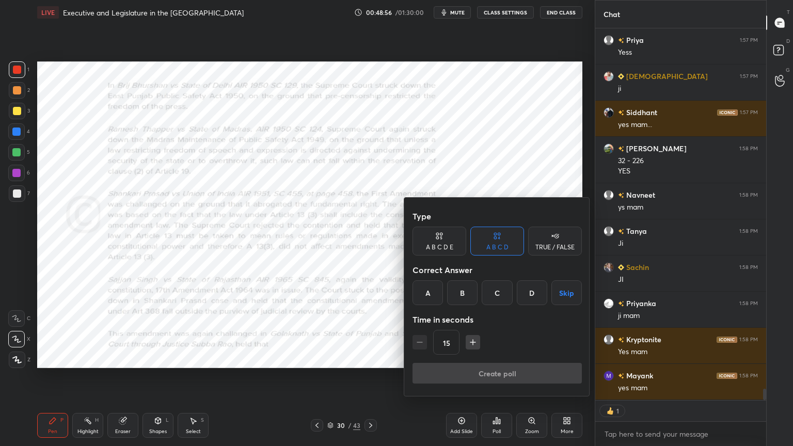
click at [533, 381] on div at bounding box center [396, 223] width 793 height 446
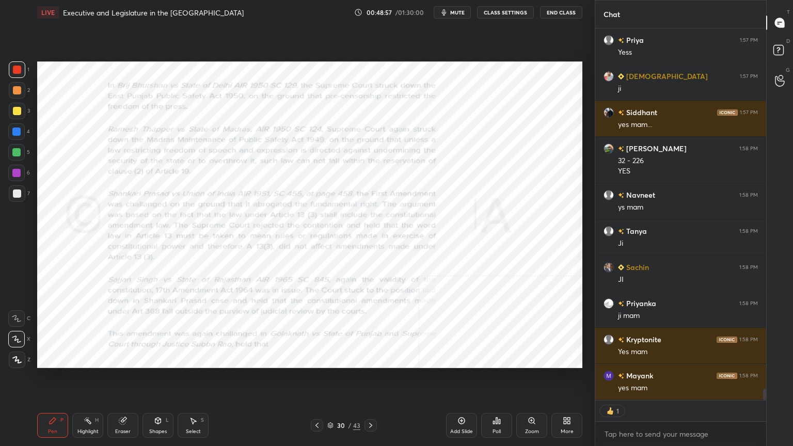
click at [527, 381] on div "Zoom" at bounding box center [532, 425] width 31 height 25
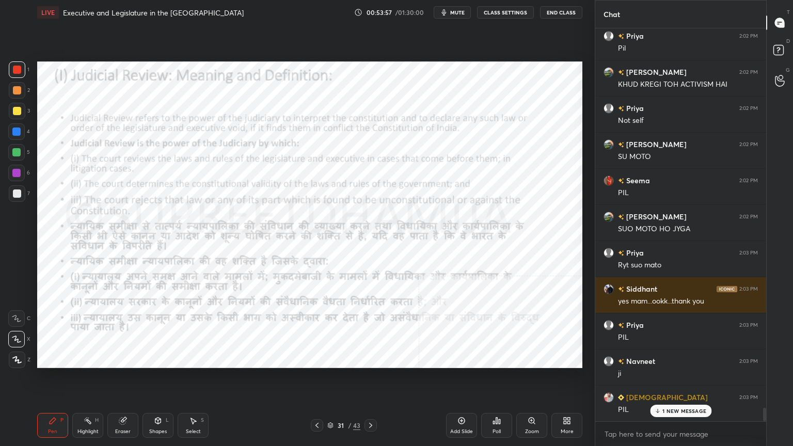
scroll to position [11311, 0]
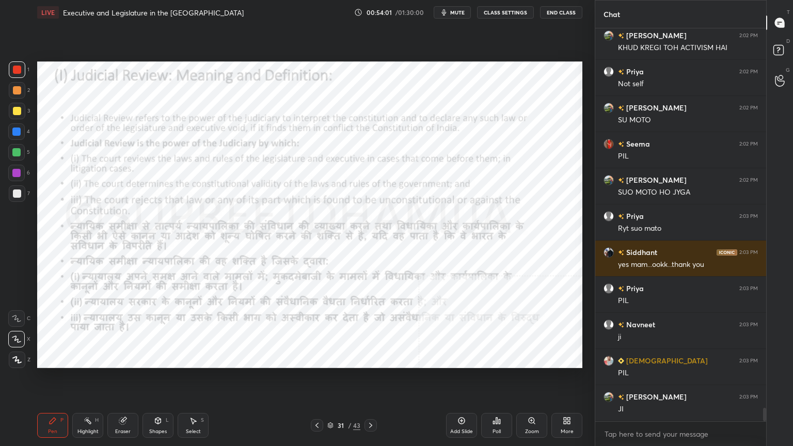
click at [455, 381] on div "Add Slide" at bounding box center [461, 425] width 31 height 25
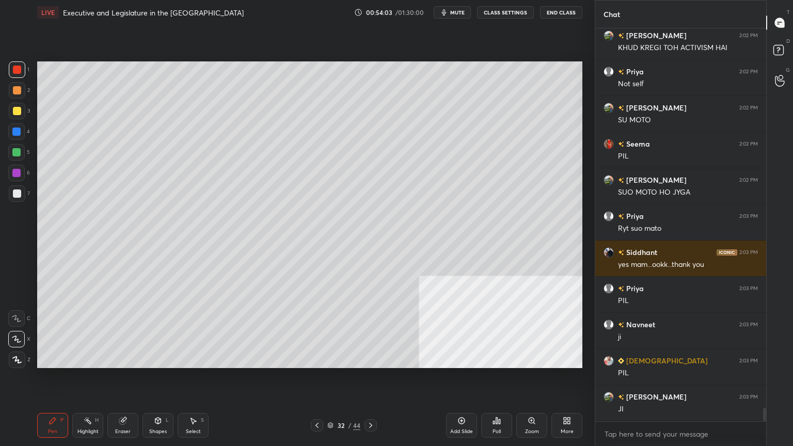
click at [18, 194] on div at bounding box center [17, 194] width 8 height 8
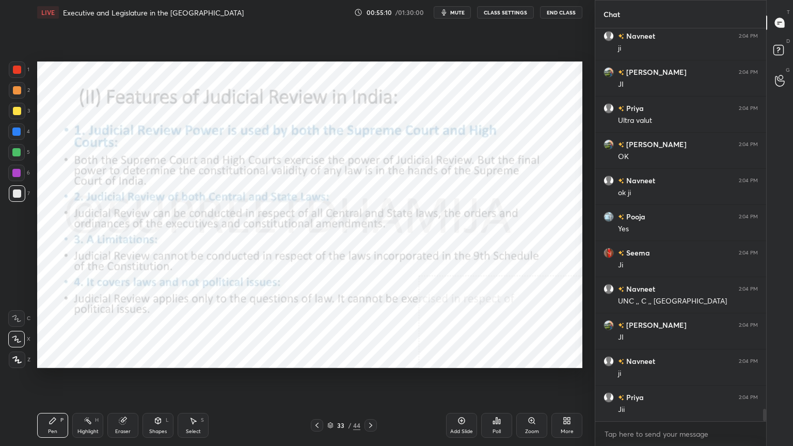
scroll to position [11817, 0]
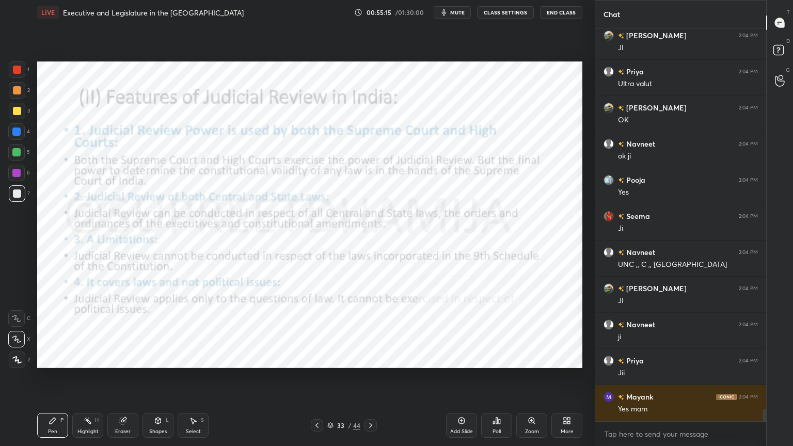
click at [17, 70] on div at bounding box center [17, 70] width 8 height 8
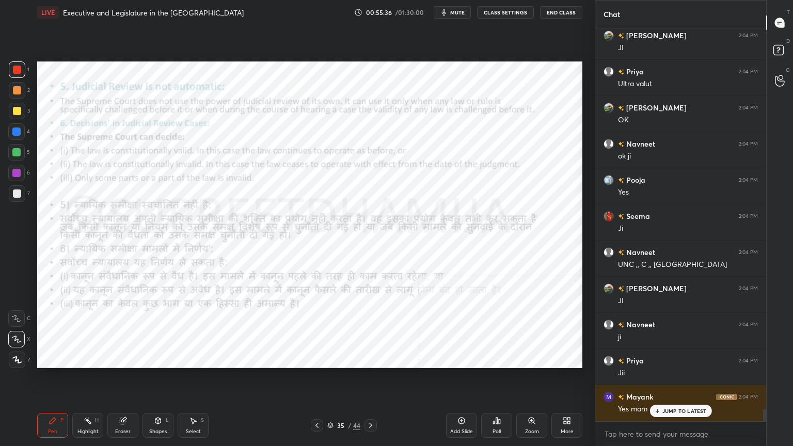
scroll to position [11852, 0]
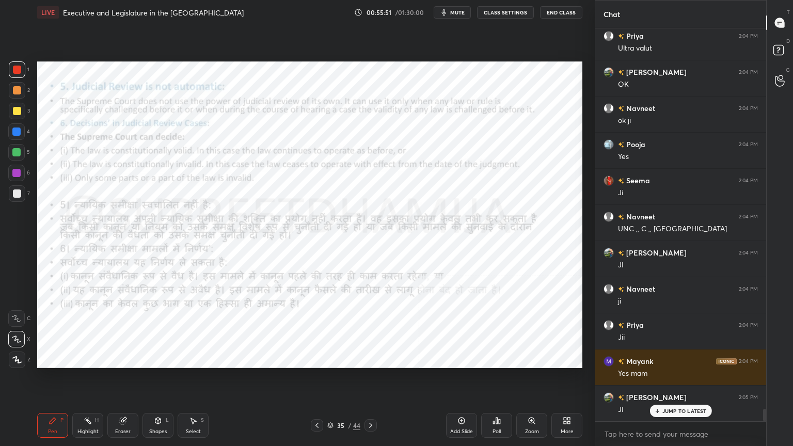
click at [370, 381] on icon at bounding box center [371, 426] width 8 height 8
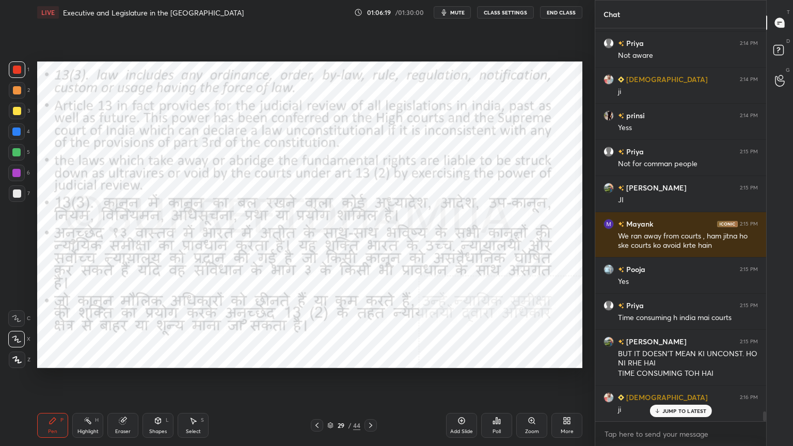
scroll to position [15220, 0]
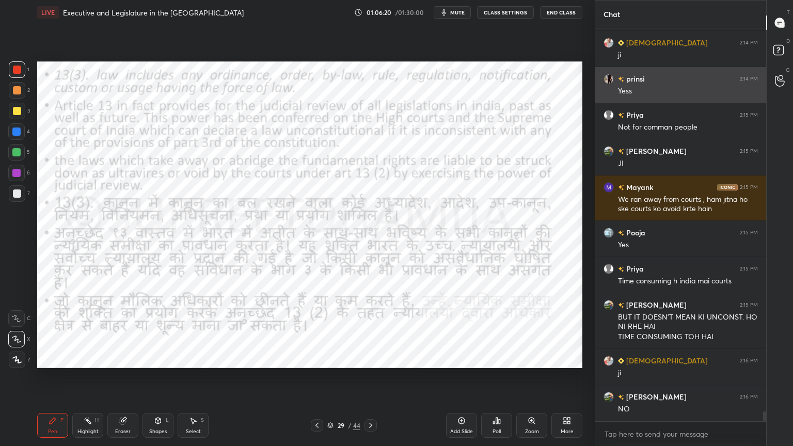
click at [647, 86] on div "Yess" at bounding box center [688, 91] width 140 height 10
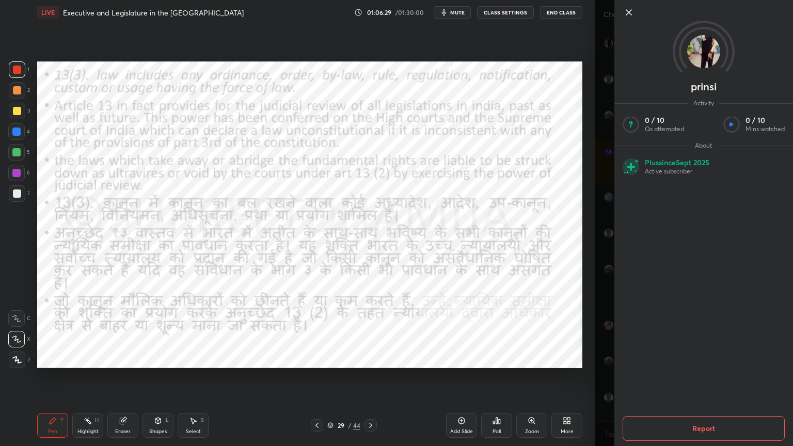
scroll to position [15292, 0]
drag, startPoint x: 627, startPoint y: 20, endPoint x: 628, endPoint y: 12, distance: 8.3
click at [628, 12] on div "prinsi Activity 0 / 10 Qs attempted 0 / 10 Mins watched About Plus since Sept 2…" at bounding box center [704, 223] width 179 height 446
click at [628, 12] on icon at bounding box center [629, 12] width 5 height 5
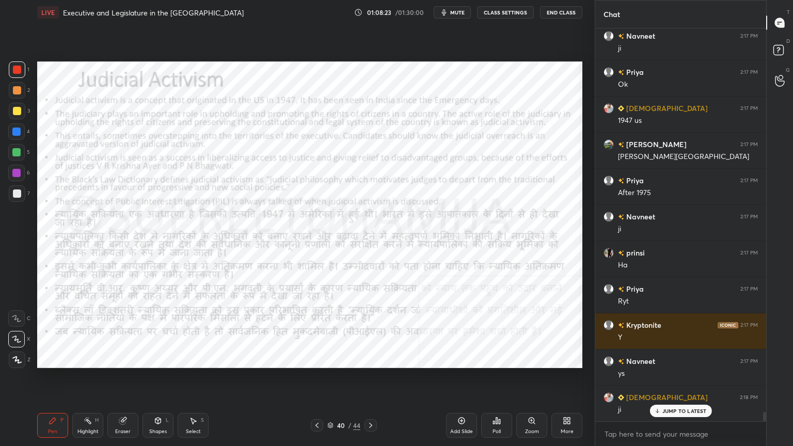
scroll to position [16224, 0]
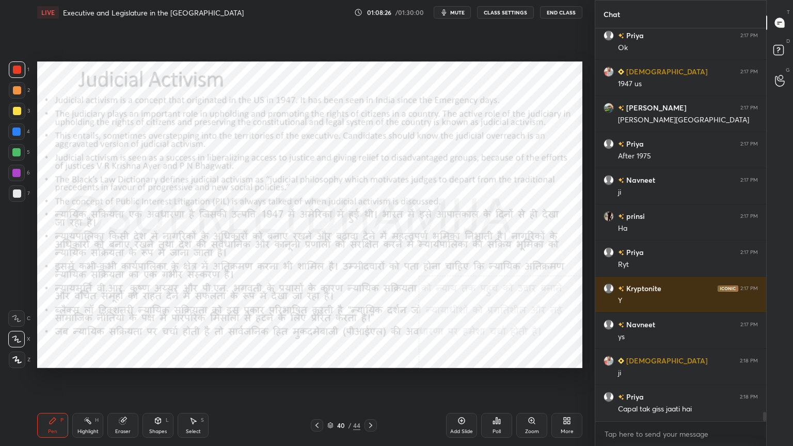
click at [475, 381] on div "Add Slide" at bounding box center [461, 425] width 31 height 25
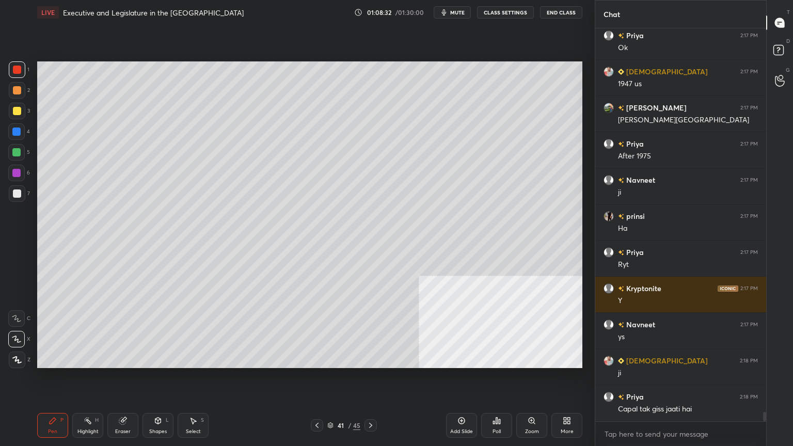
click at [319, 381] on icon at bounding box center [317, 426] width 8 height 8
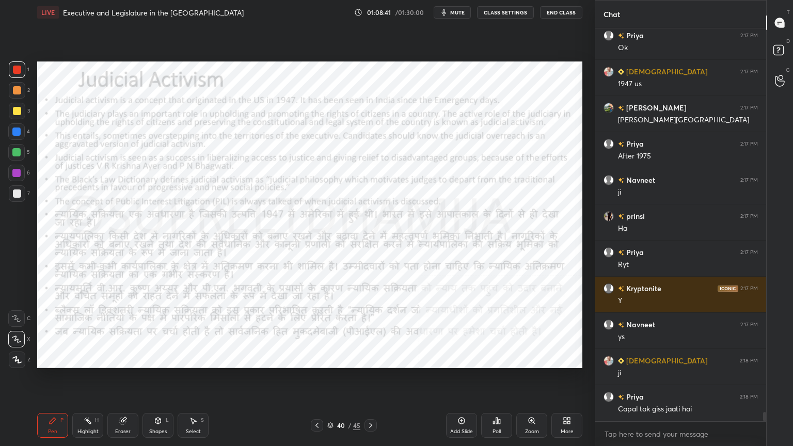
scroll to position [16260, 0]
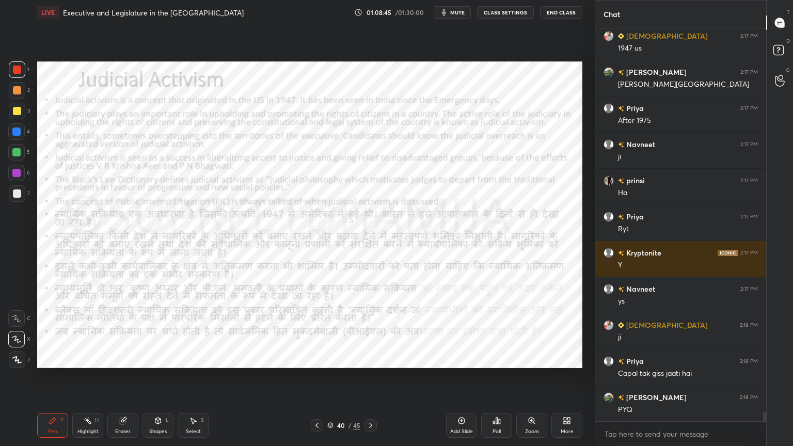
click at [372, 381] on icon at bounding box center [370, 425] width 3 height 5
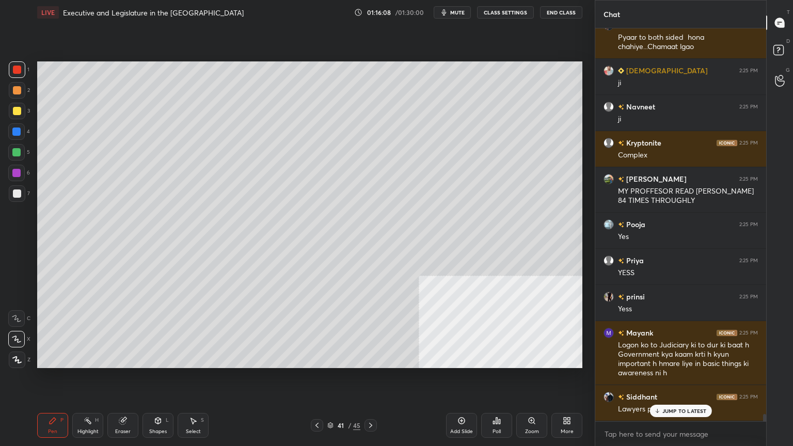
scroll to position [20607, 0]
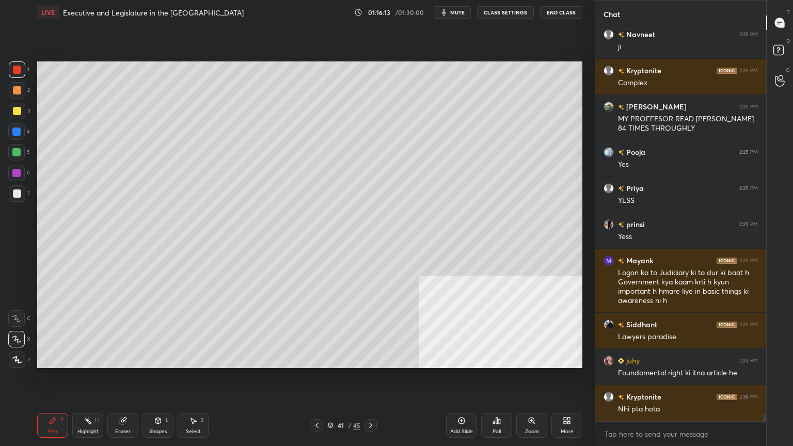
click at [369, 381] on icon at bounding box center [371, 426] width 8 height 8
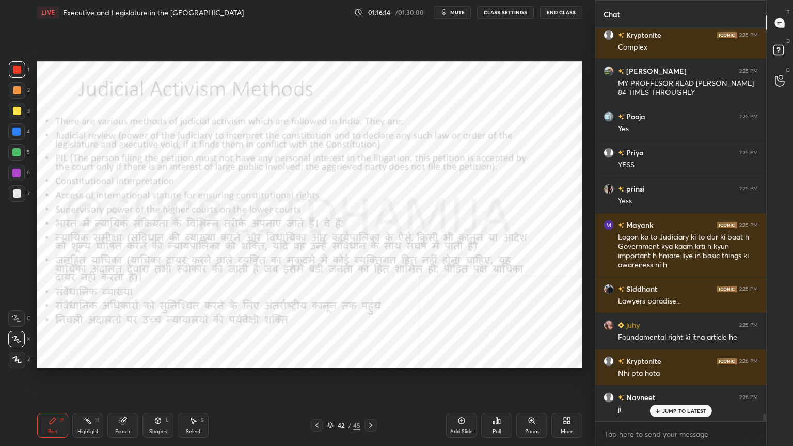
scroll to position [20716, 0]
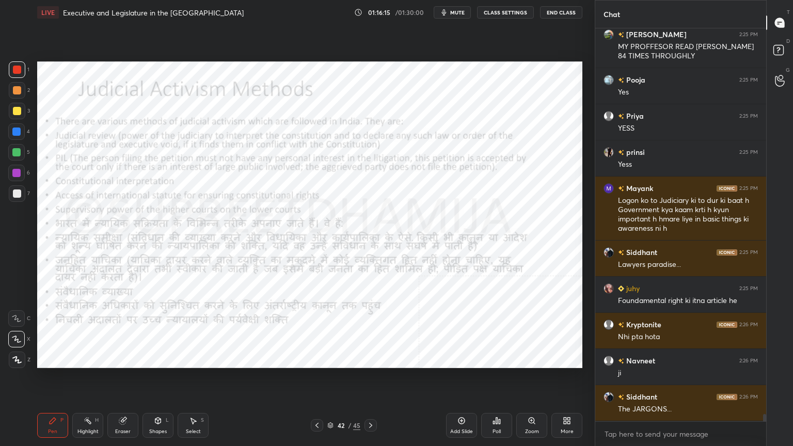
click at [320, 381] on icon at bounding box center [317, 426] width 8 height 8
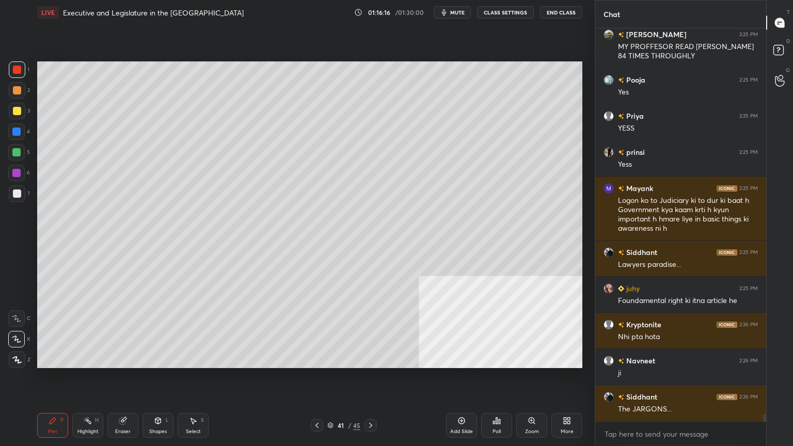
click at [456, 381] on div "Add Slide" at bounding box center [461, 425] width 31 height 25
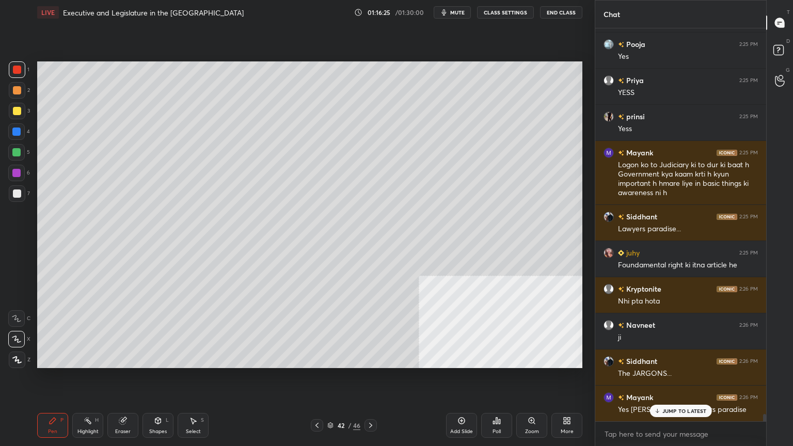
click at [16, 360] on icon at bounding box center [17, 360] width 8 height 6
click at [14, 198] on div at bounding box center [17, 193] width 17 height 17
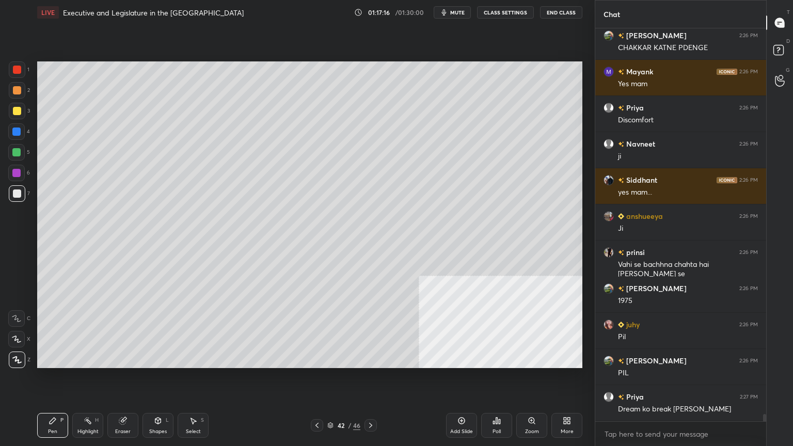
scroll to position [21403, 0]
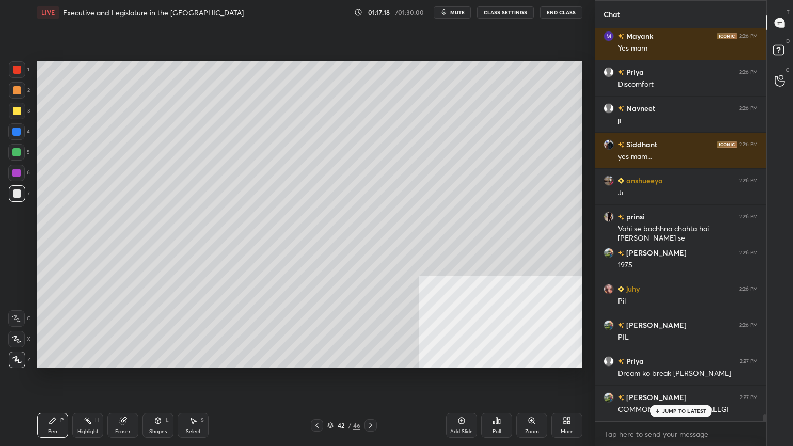
click at [132, 381] on div "Eraser" at bounding box center [122, 425] width 31 height 25
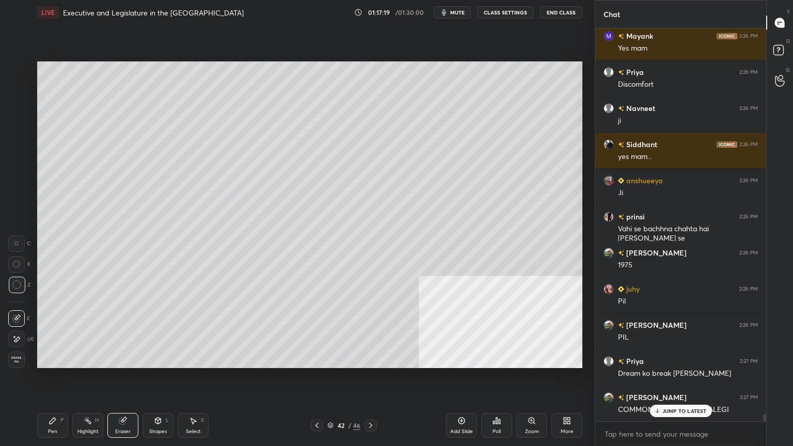
click at [17, 361] on span "Erase all" at bounding box center [16, 359] width 15 height 7
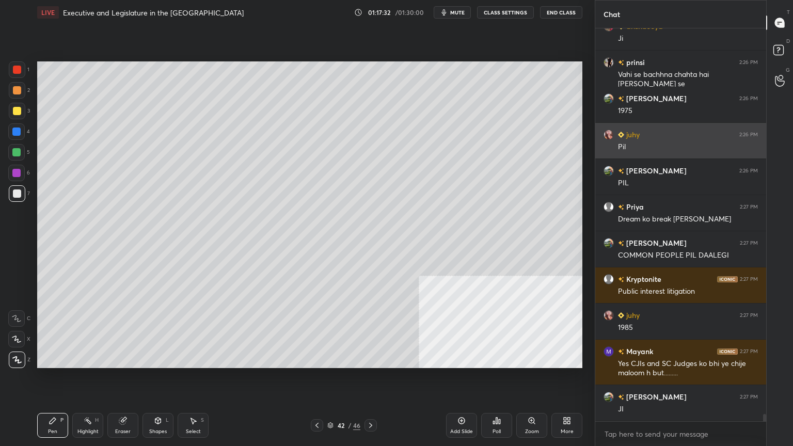
scroll to position [21593, 0]
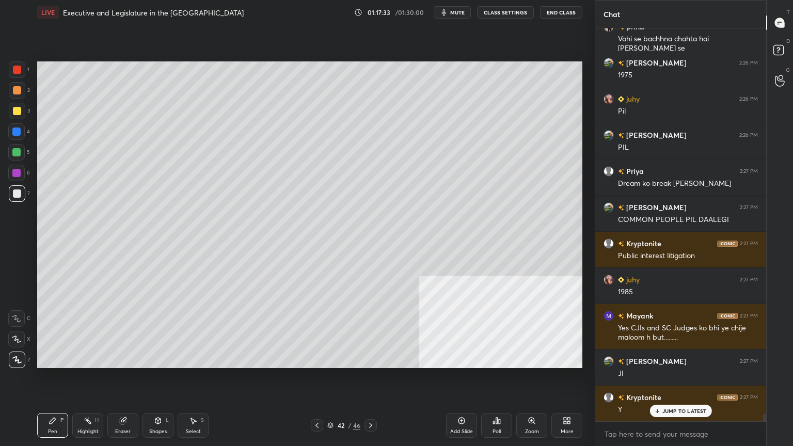
click at [318, 381] on icon at bounding box center [317, 425] width 3 height 5
click at [317, 381] on icon at bounding box center [317, 426] width 8 height 8
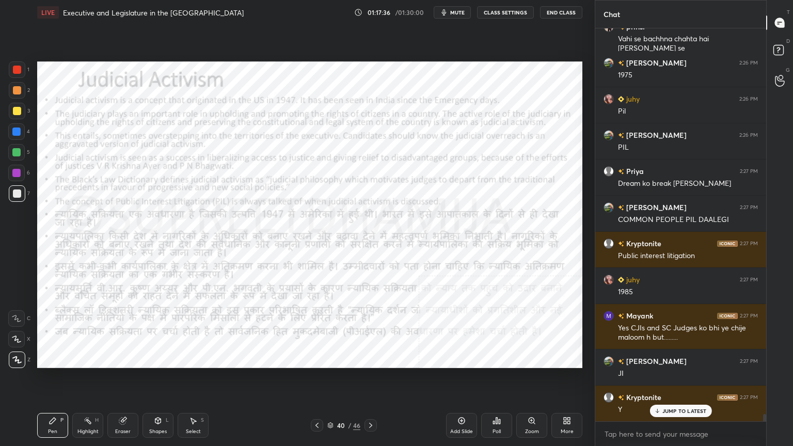
click at [374, 381] on icon at bounding box center [371, 426] width 8 height 8
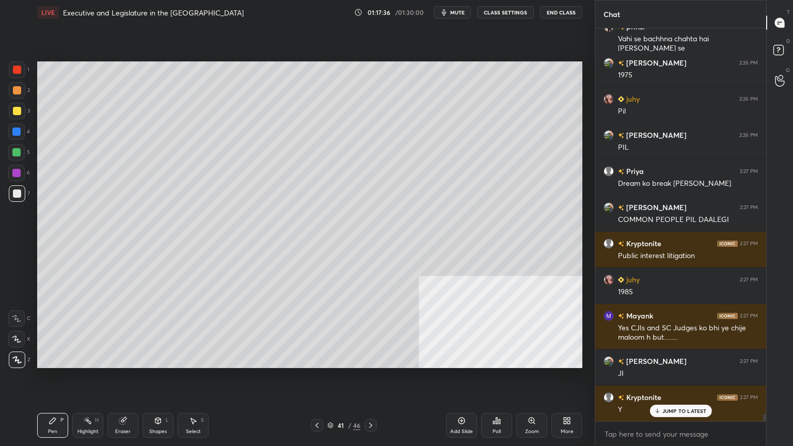
click at [374, 381] on icon at bounding box center [371, 426] width 8 height 8
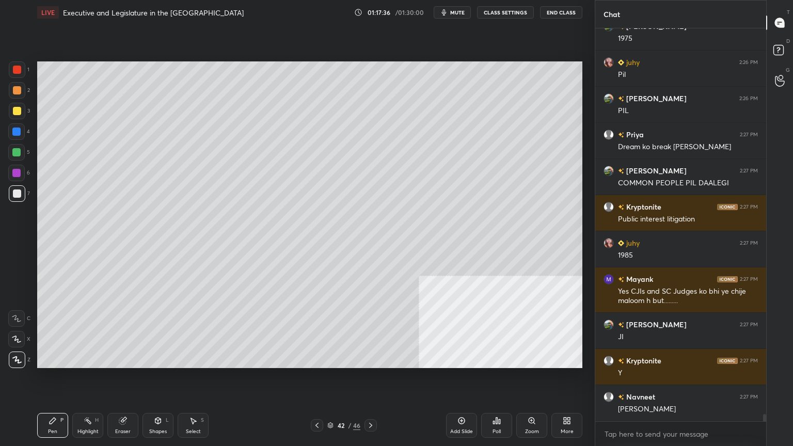
click at [374, 381] on icon at bounding box center [371, 426] width 8 height 8
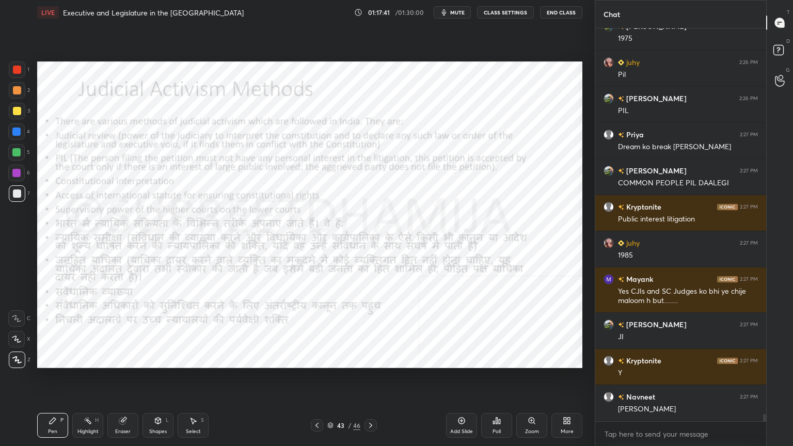
click at [17, 76] on div at bounding box center [17, 69] width 17 height 17
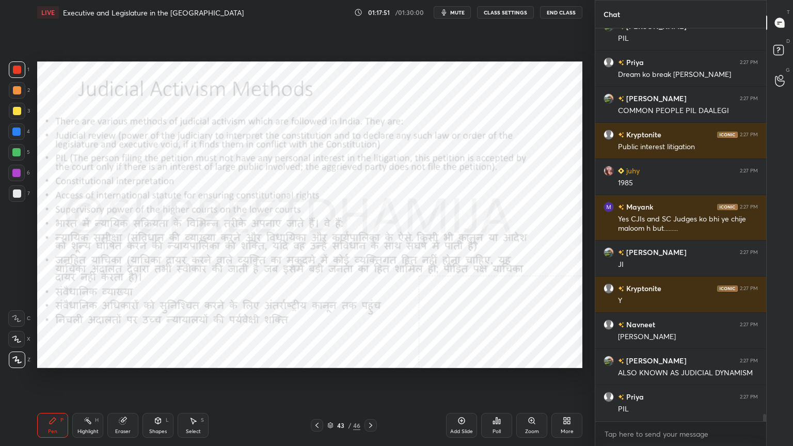
scroll to position [21738, 0]
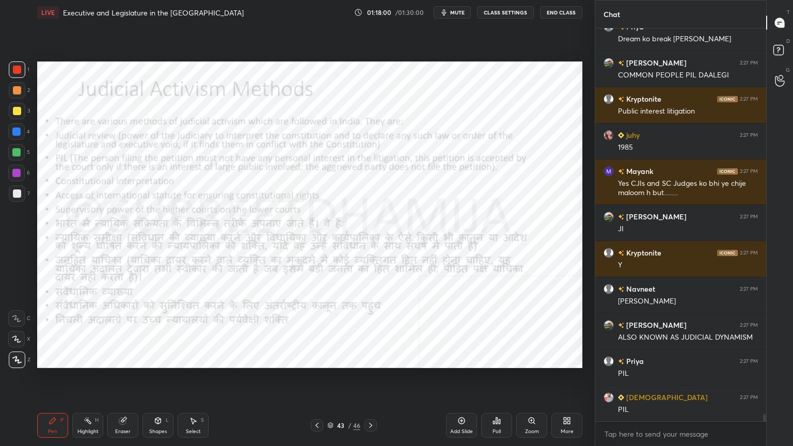
click at [376, 381] on div at bounding box center [371, 425] width 12 height 12
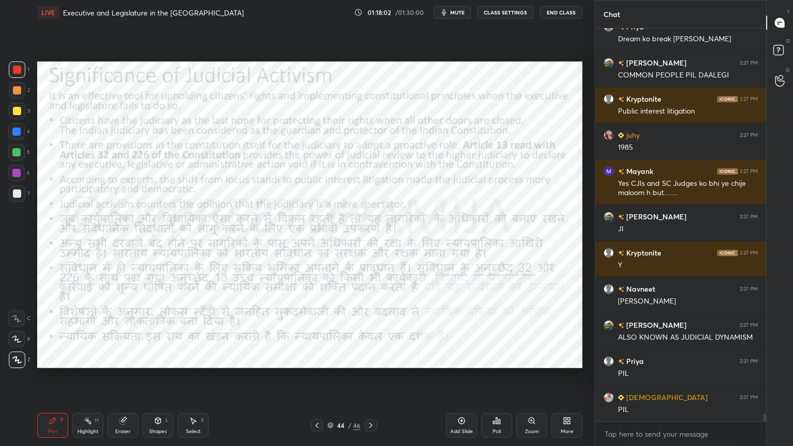
click at [375, 381] on div at bounding box center [371, 425] width 12 height 12
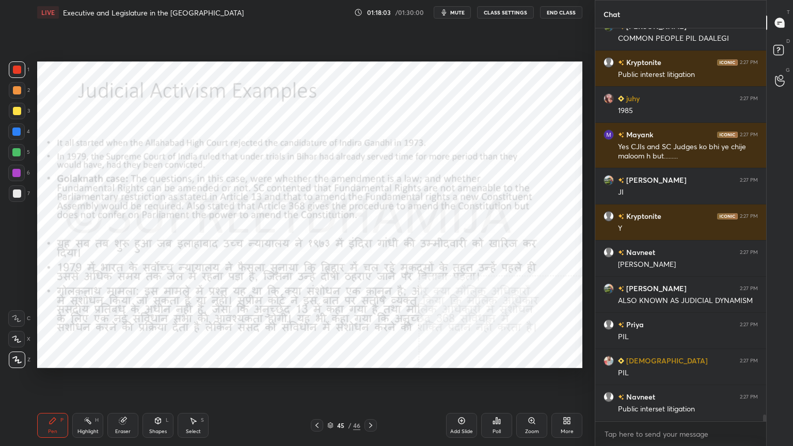
click at [377, 381] on div at bounding box center [371, 425] width 12 height 12
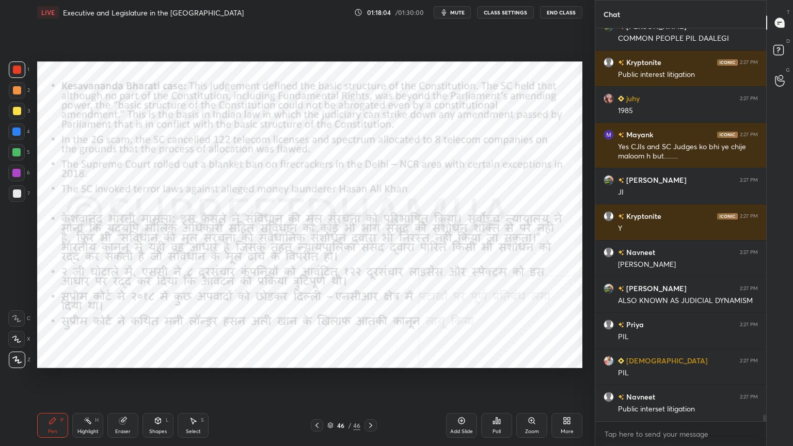
click at [375, 381] on div at bounding box center [371, 425] width 12 height 12
click at [461, 381] on icon at bounding box center [461, 420] width 3 height 3
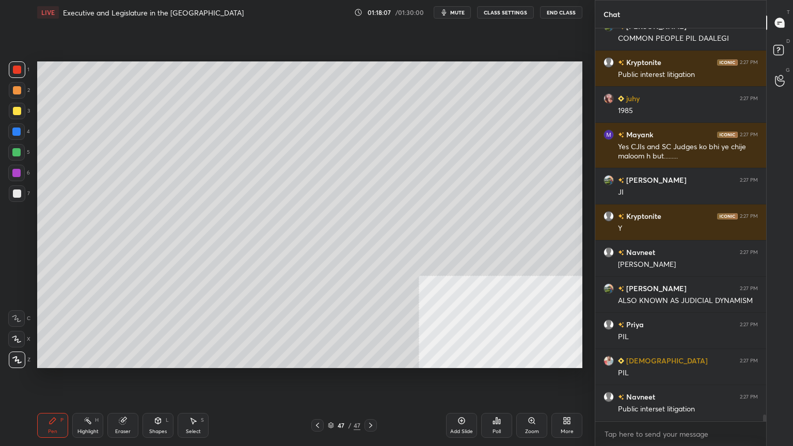
click at [18, 150] on div at bounding box center [16, 152] width 8 height 8
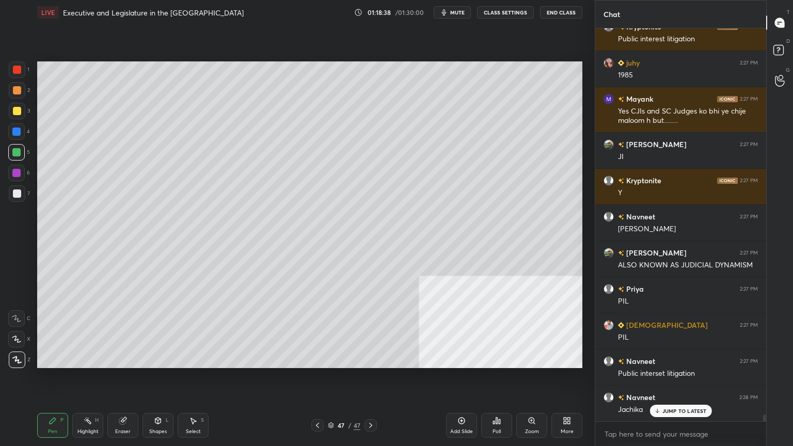
click at [135, 381] on div "Eraser" at bounding box center [122, 425] width 31 height 25
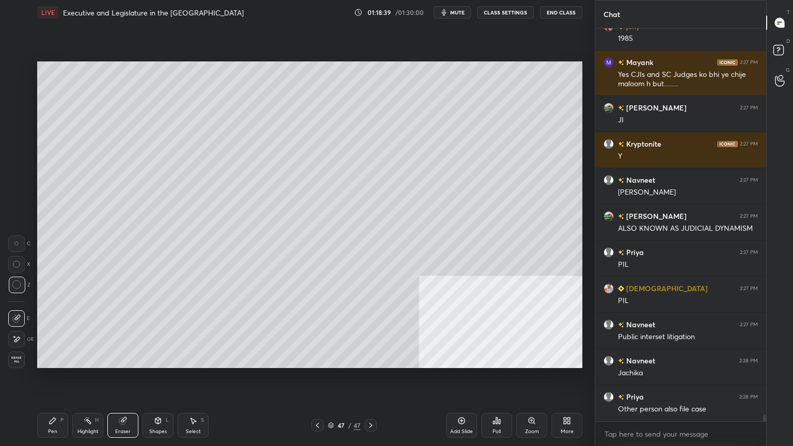
click at [21, 354] on div "Erase all" at bounding box center [16, 360] width 17 height 17
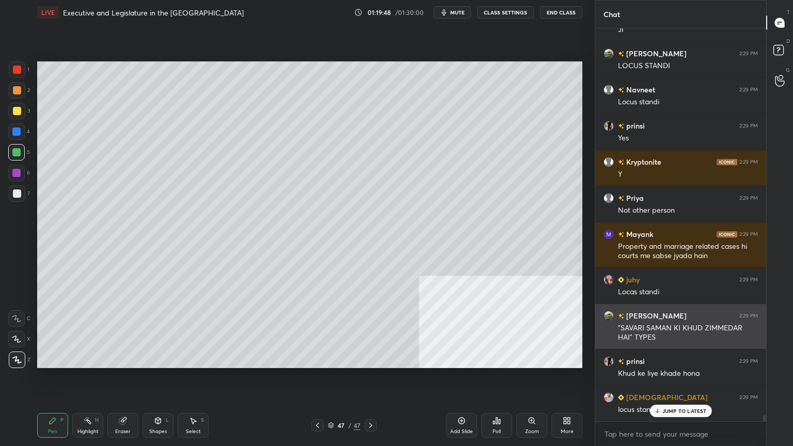
scroll to position [22670, 0]
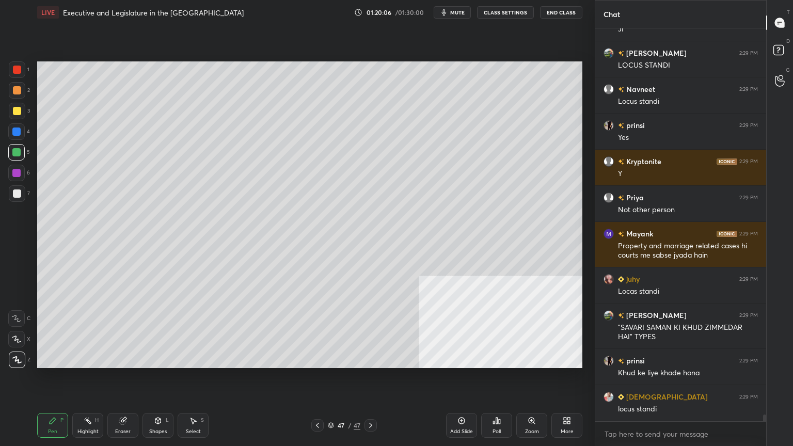
click at [119, 381] on icon at bounding box center [123, 421] width 8 height 8
click at [15, 361] on span "Erase all" at bounding box center [16, 359] width 15 height 7
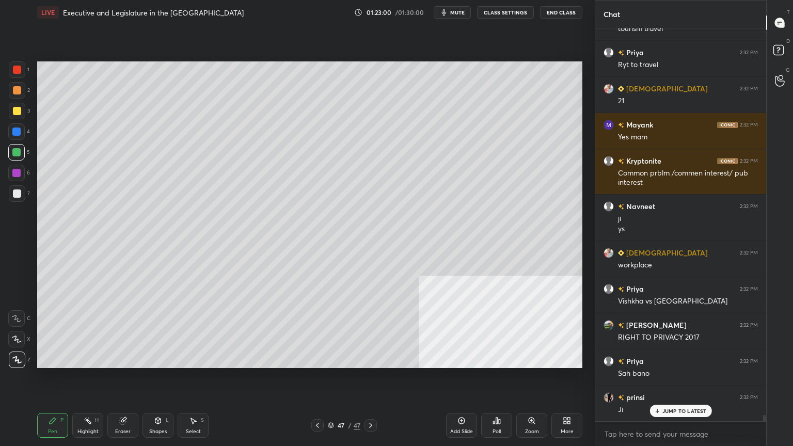
scroll to position [24347, 0]
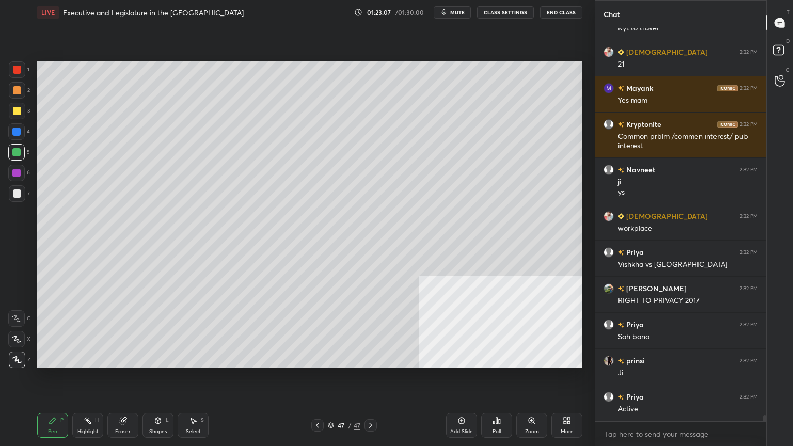
click at [461, 381] on icon at bounding box center [462, 421] width 8 height 8
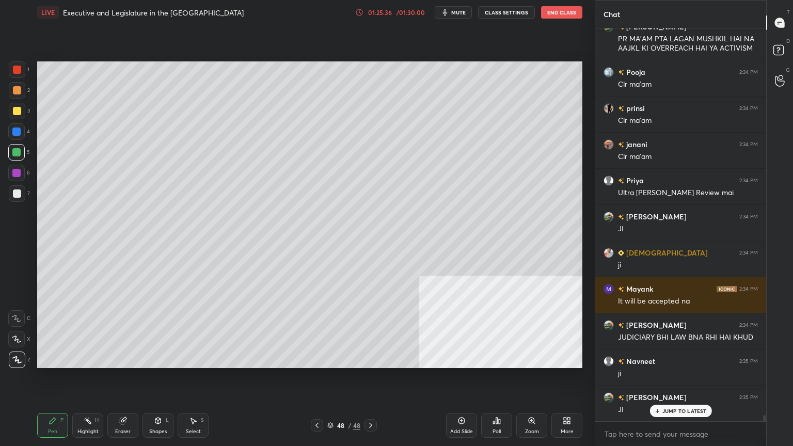
scroll to position [25577, 0]
click at [570, 381] on icon at bounding box center [569, 419] width 3 height 3
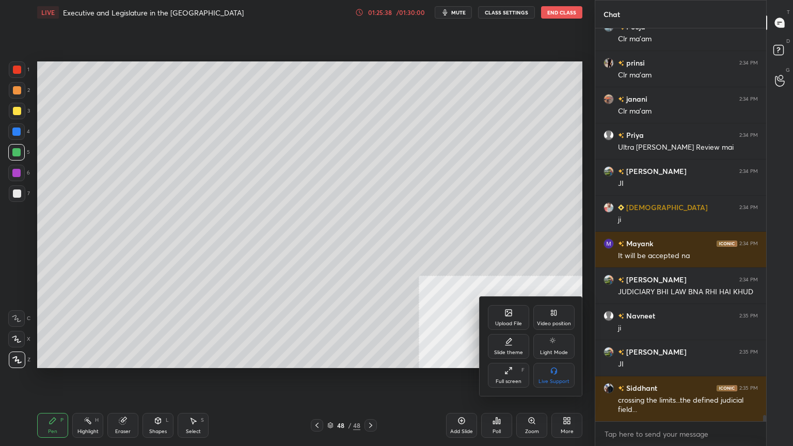
click at [508, 302] on div "Upload File Video position Slide theme Light Mode Full screen F Live Support" at bounding box center [531, 346] width 103 height 99
click at [506, 311] on icon at bounding box center [509, 313] width 6 height 6
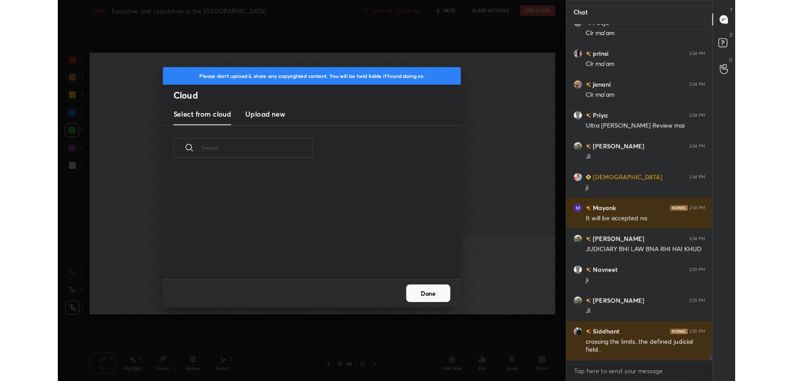
scroll to position [127, 332]
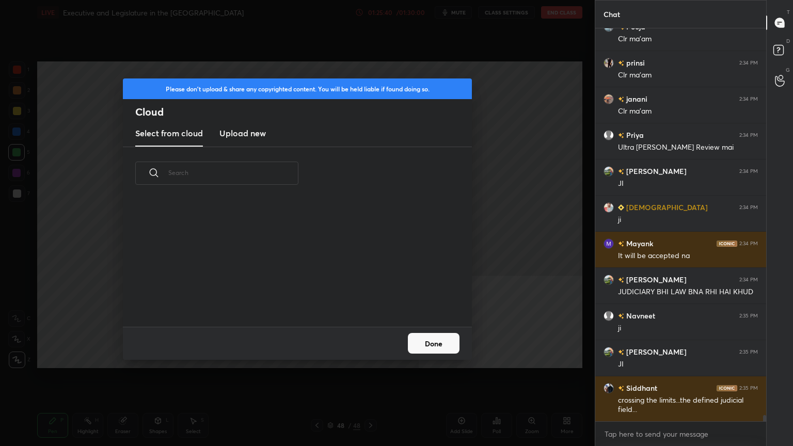
click at [225, 124] on new "Upload new" at bounding box center [243, 134] width 46 height 26
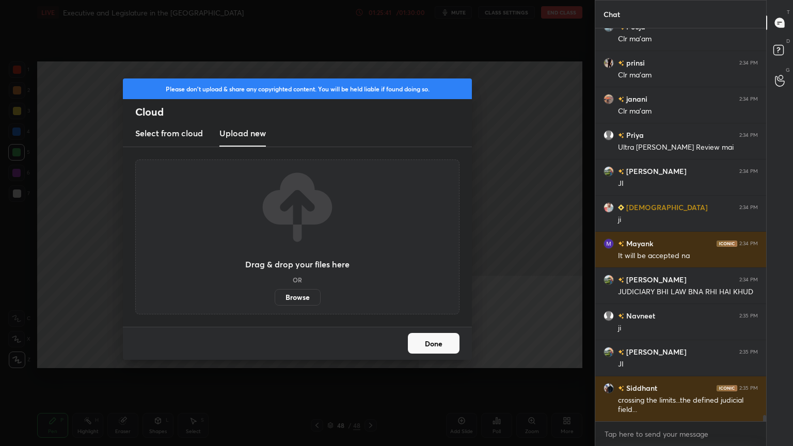
click at [291, 293] on label "Browse" at bounding box center [298, 297] width 46 height 17
click at [275, 293] on input "Browse" at bounding box center [275, 297] width 0 height 17
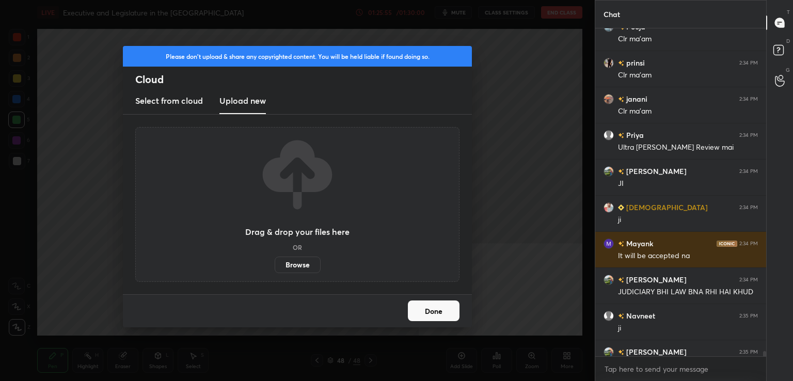
scroll to position [25688, 0]
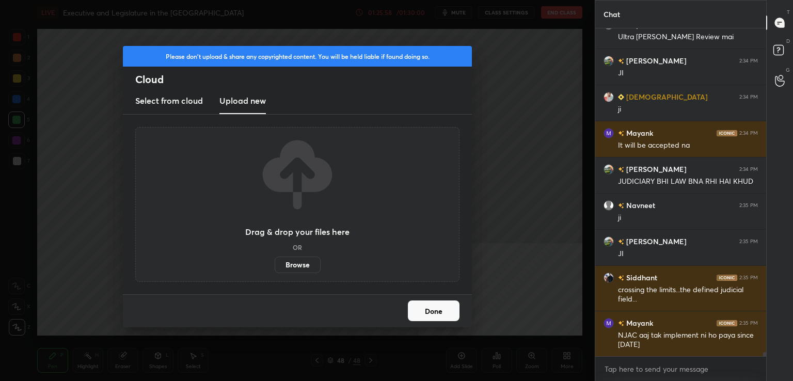
click at [436, 307] on button "Done" at bounding box center [434, 311] width 52 height 21
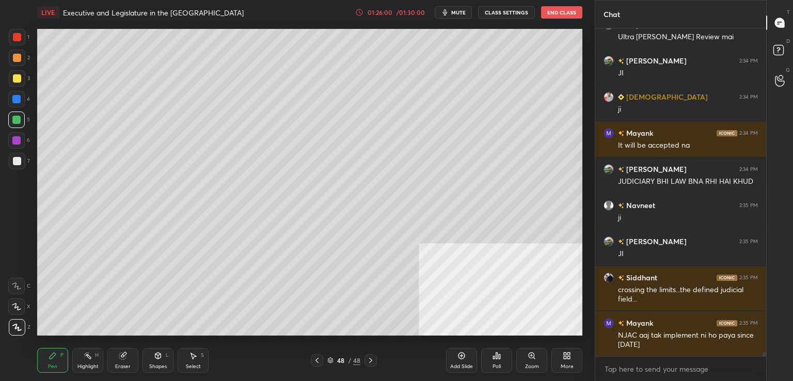
click at [460, 358] on icon at bounding box center [462, 356] width 8 height 8
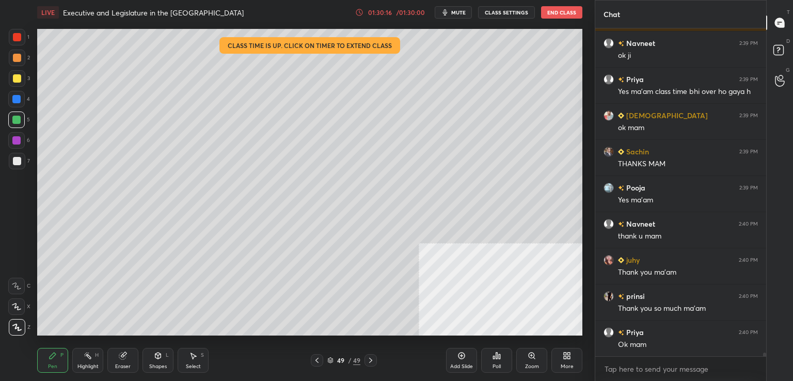
scroll to position [28635, 0]
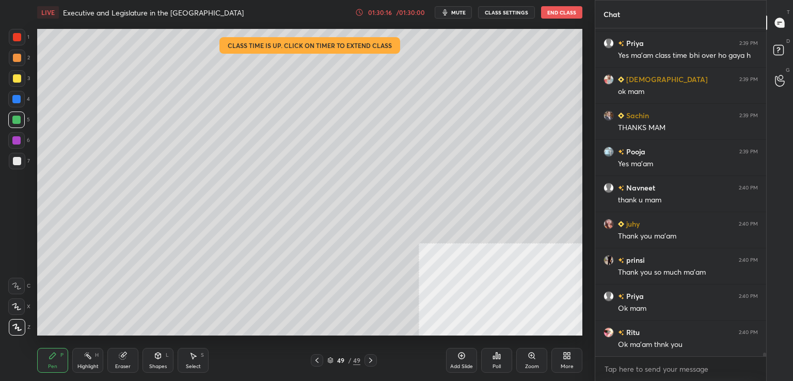
click at [566, 12] on button "End Class" at bounding box center [561, 12] width 41 height 12
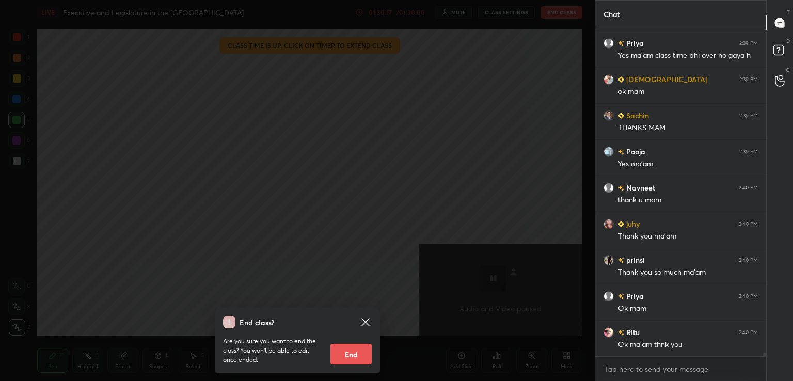
click at [357, 346] on button "End" at bounding box center [351, 354] width 41 height 21
type textarea "x"
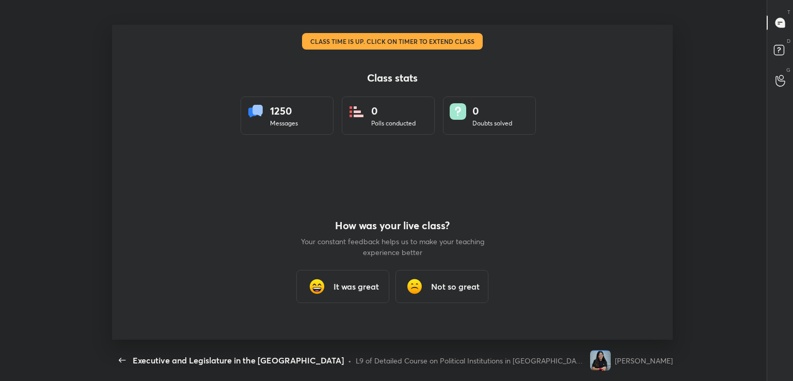
scroll to position [315, 785]
